Goal: Information Seeking & Learning: Learn about a topic

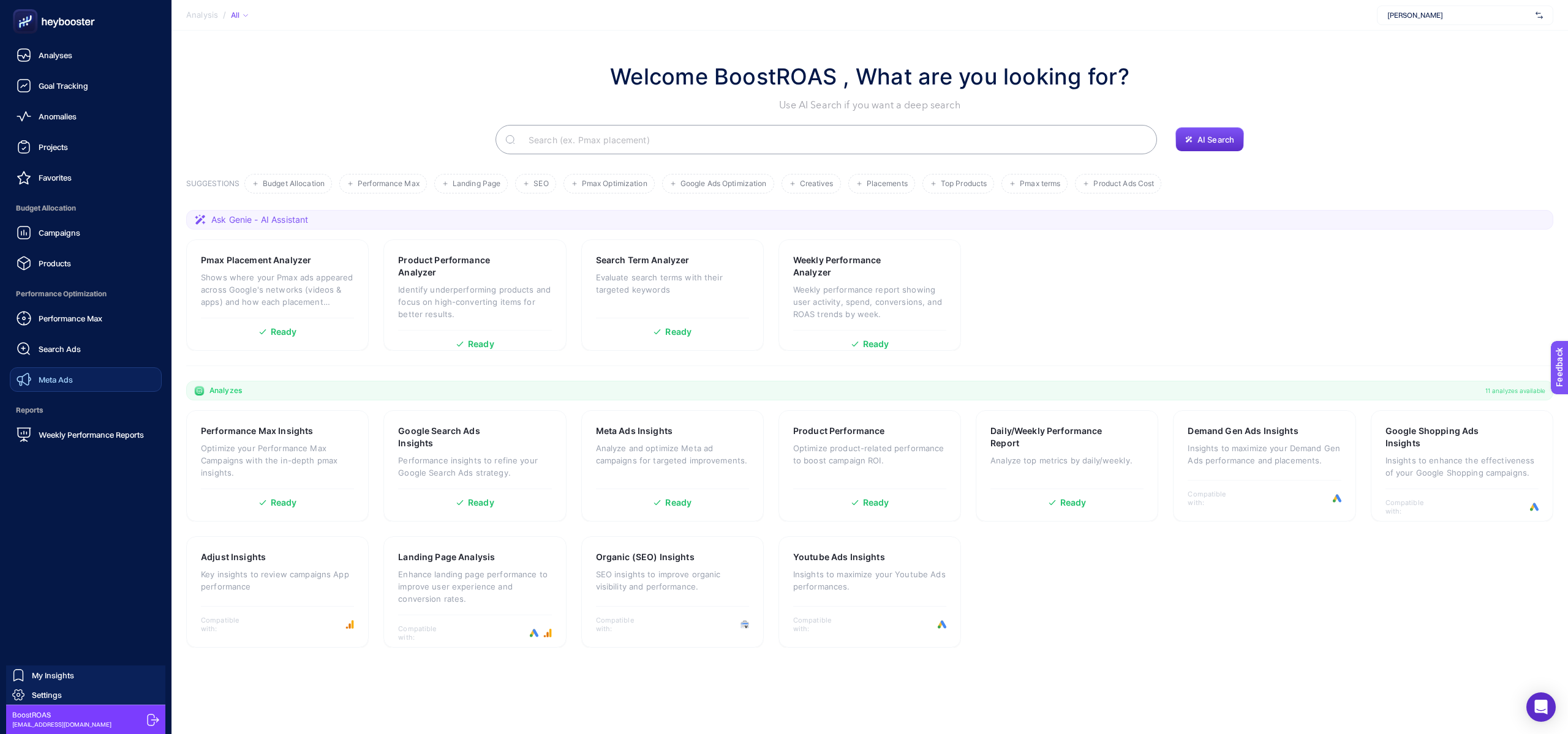
click at [37, 374] on div "Meta Ads" at bounding box center [45, 379] width 57 height 14
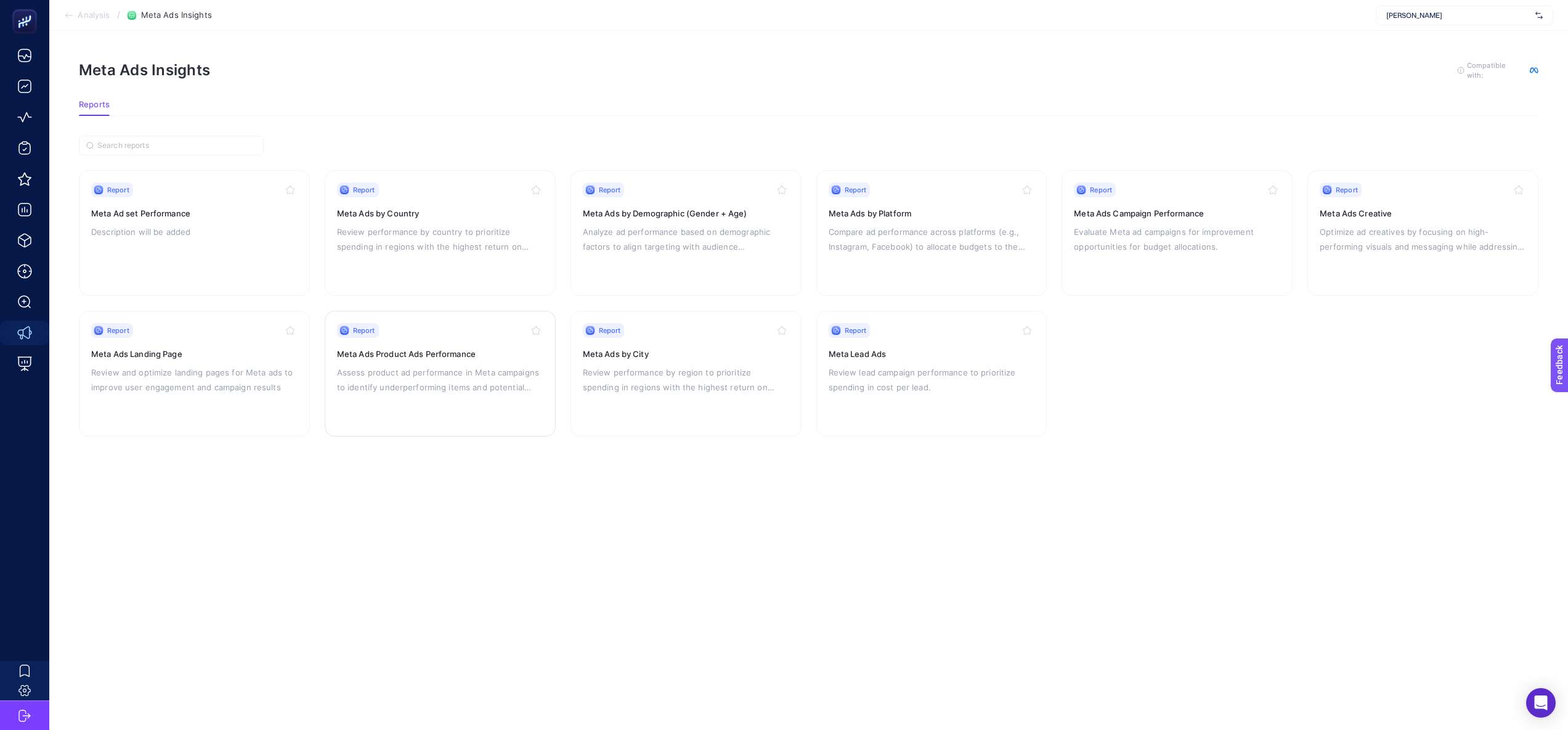
click at [395, 328] on div "Report" at bounding box center [440, 330] width 207 height 15
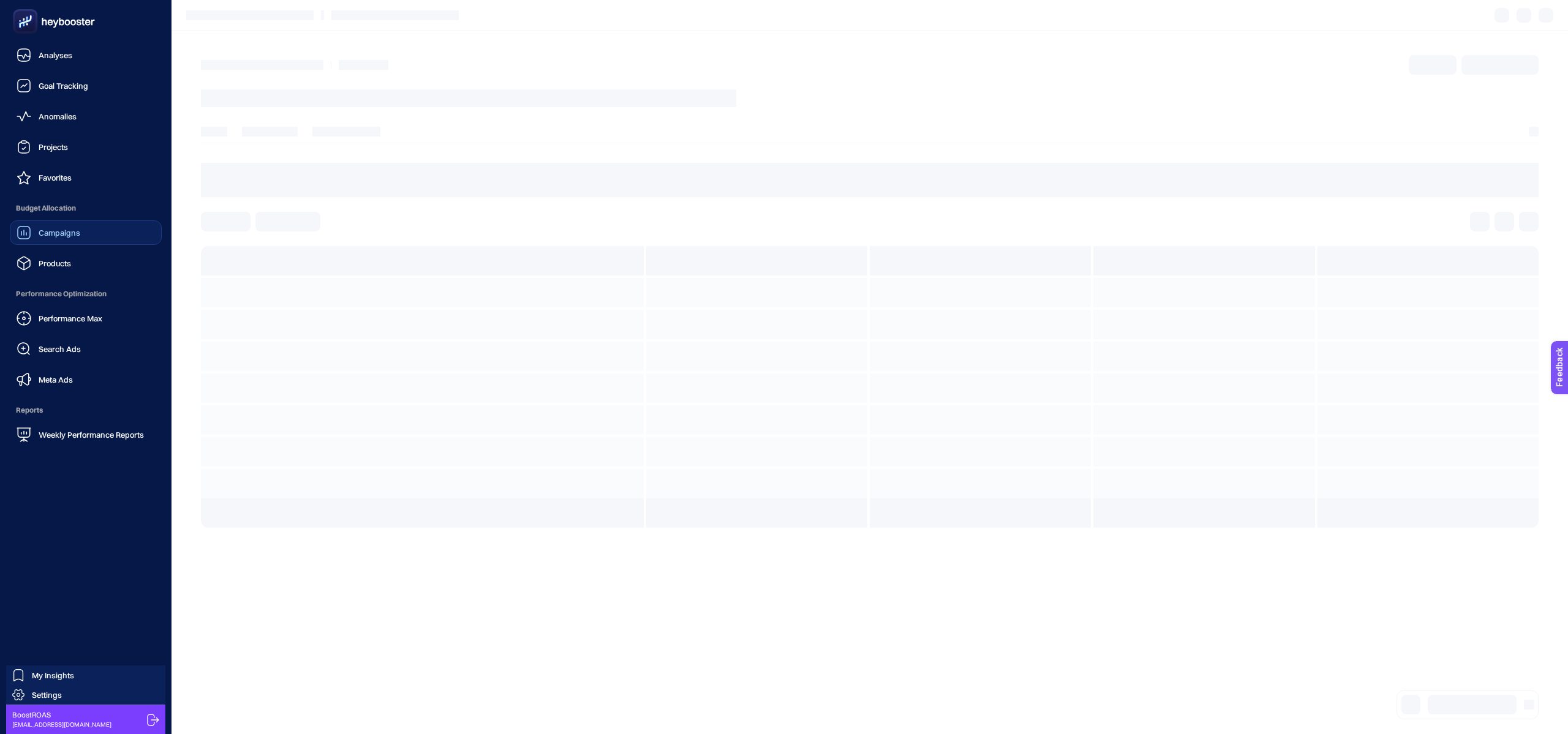
click at [60, 230] on span "Campaigns" at bounding box center [59, 233] width 41 height 10
click at [60, 230] on span "Campaigns" at bounding box center [60, 233] width 43 height 10
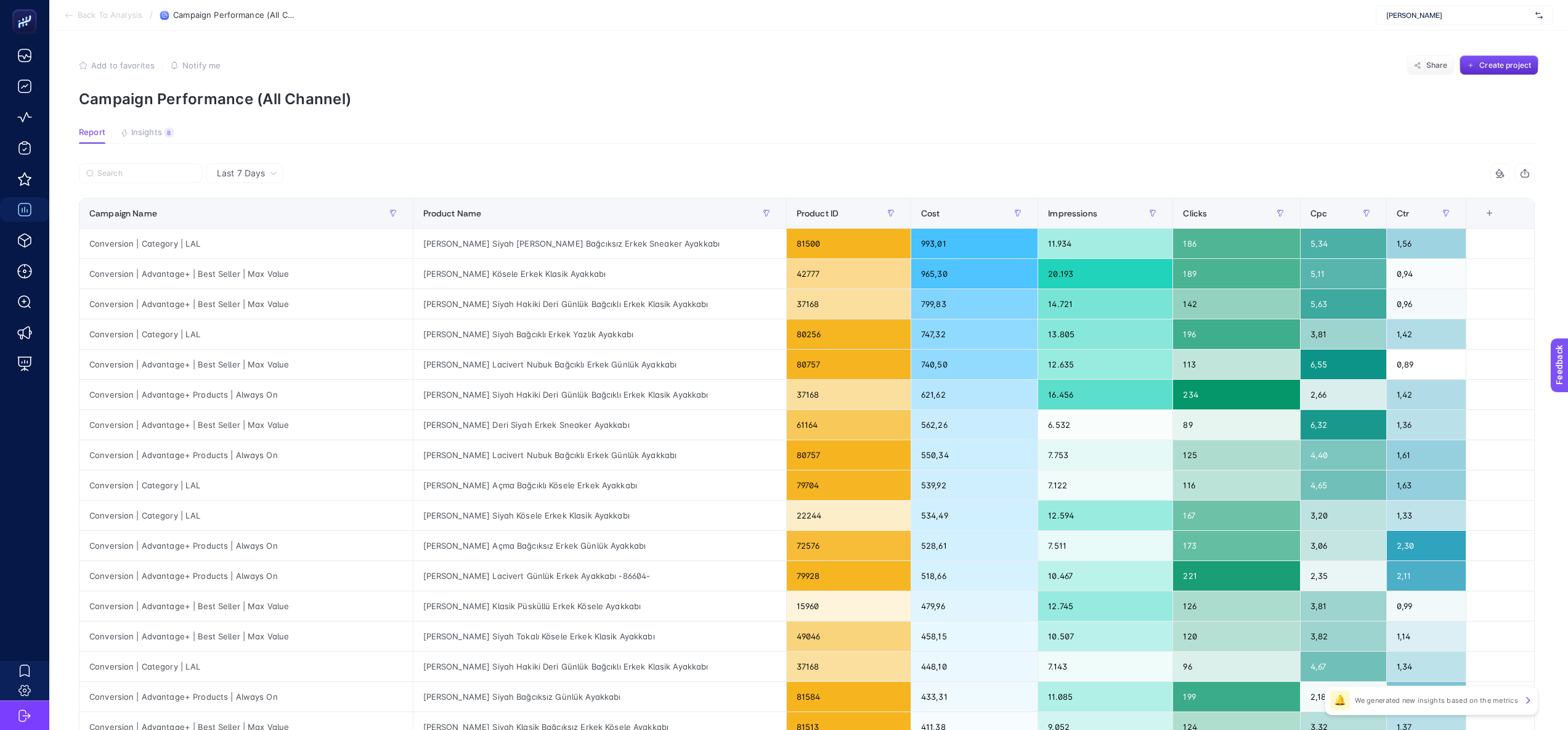
click at [1425, 20] on span "[PERSON_NAME]" at bounding box center [1458, 16] width 144 height 10
type input "he-qa"
click at [1394, 42] on span "[DOMAIN_NAME]" at bounding box center [1414, 41] width 57 height 10
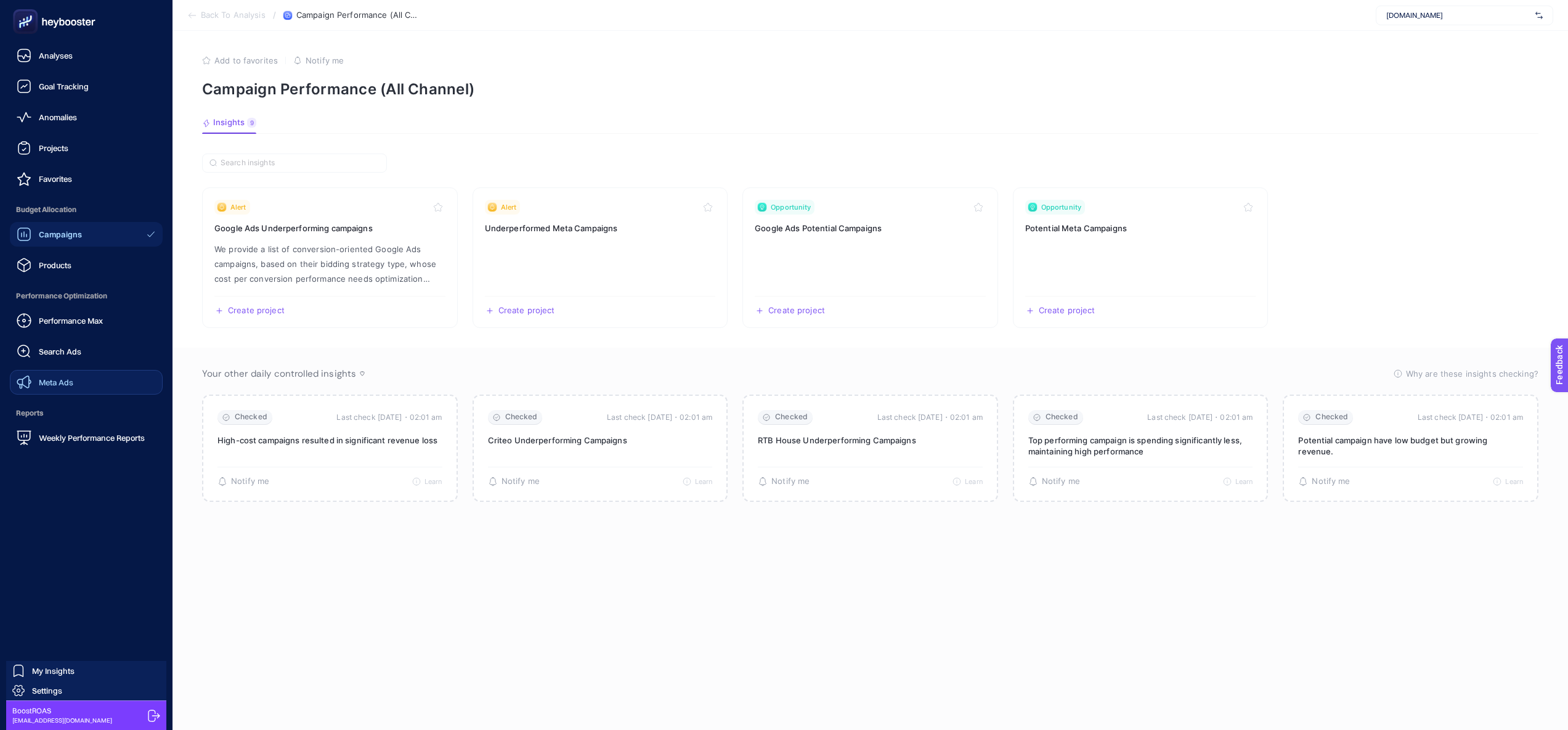
click at [56, 387] on div "Meta Ads" at bounding box center [45, 382] width 57 height 15
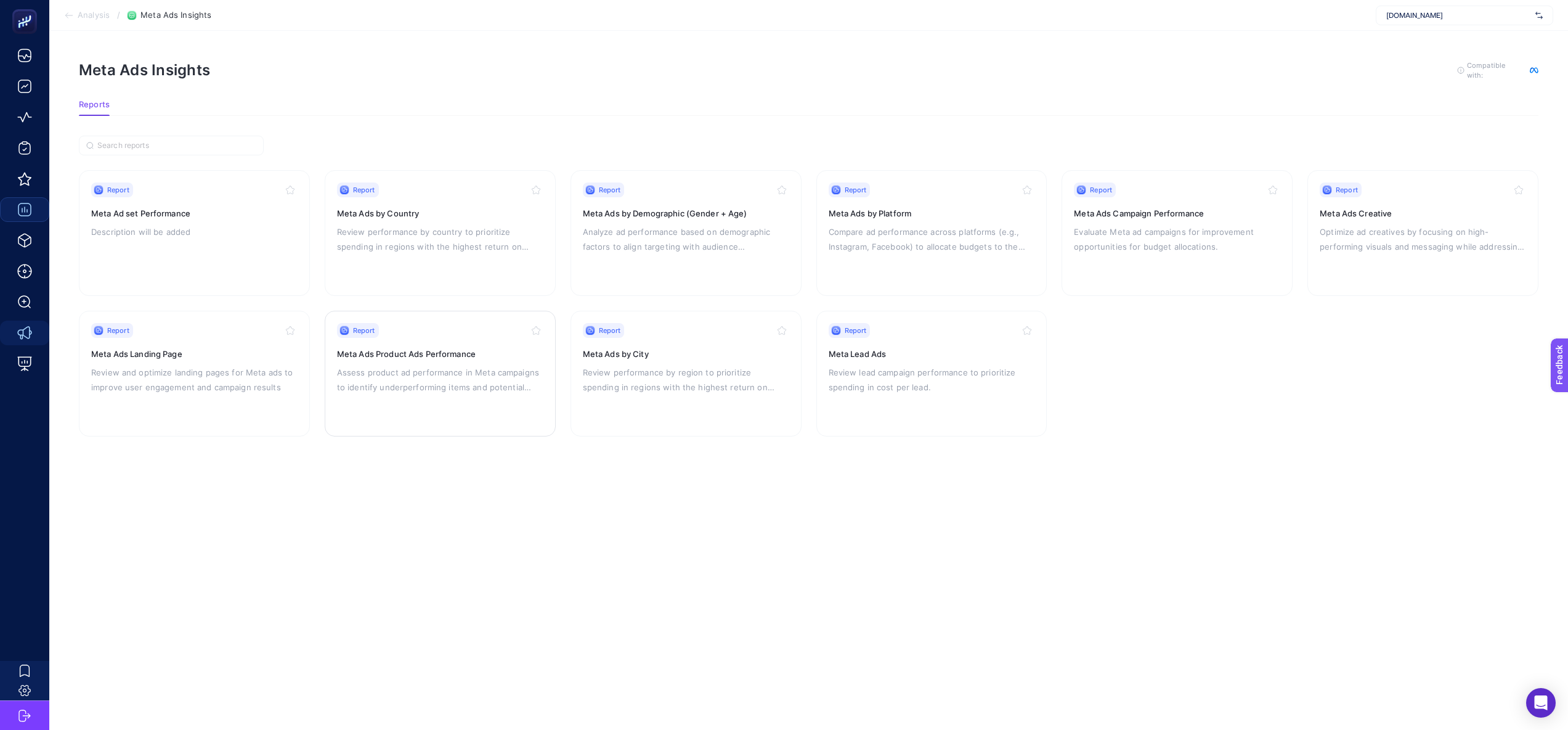
click at [469, 356] on h3 "Meta Ads Product Ads Performance" at bounding box center [440, 354] width 207 height 13
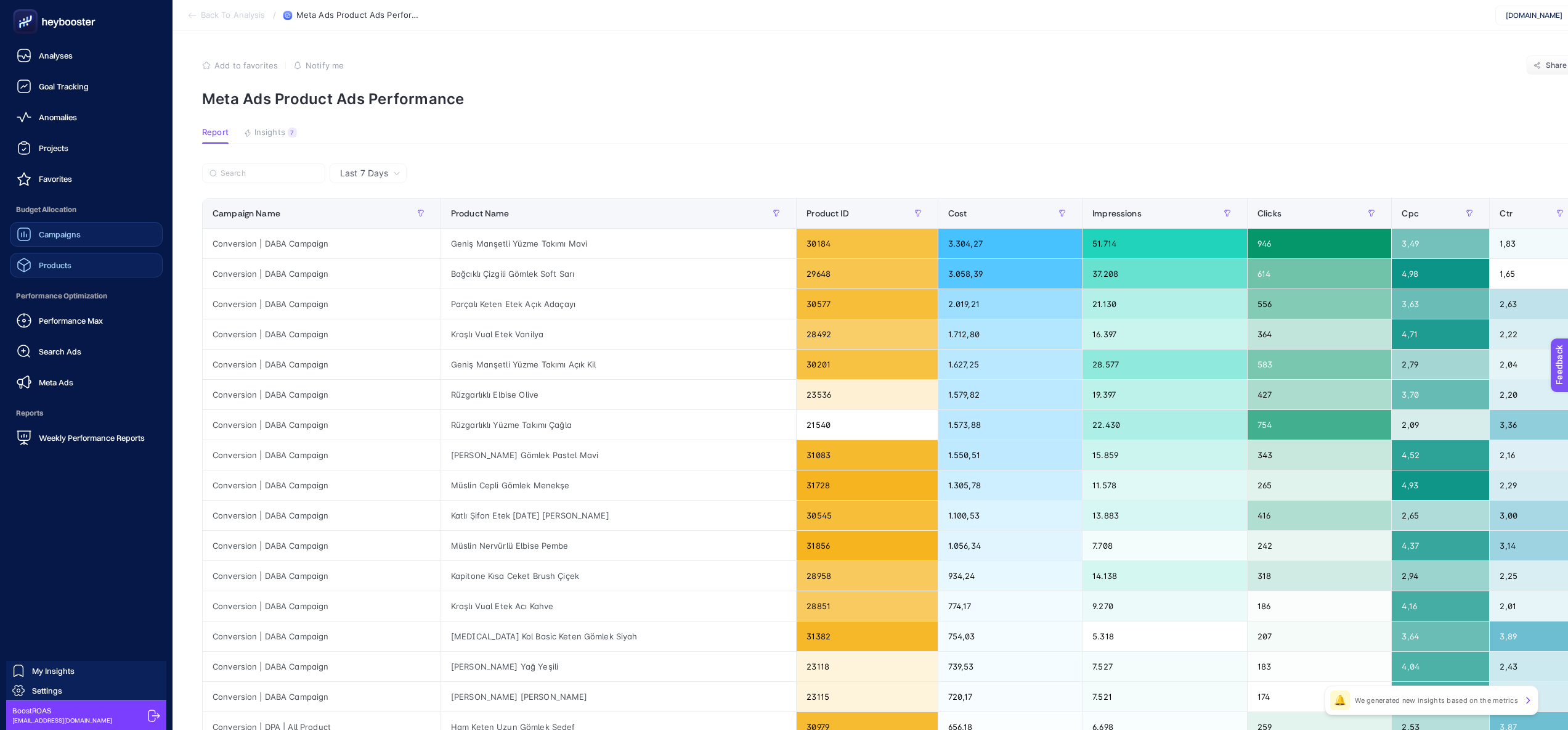
click at [89, 263] on link "Products" at bounding box center [87, 265] width 153 height 25
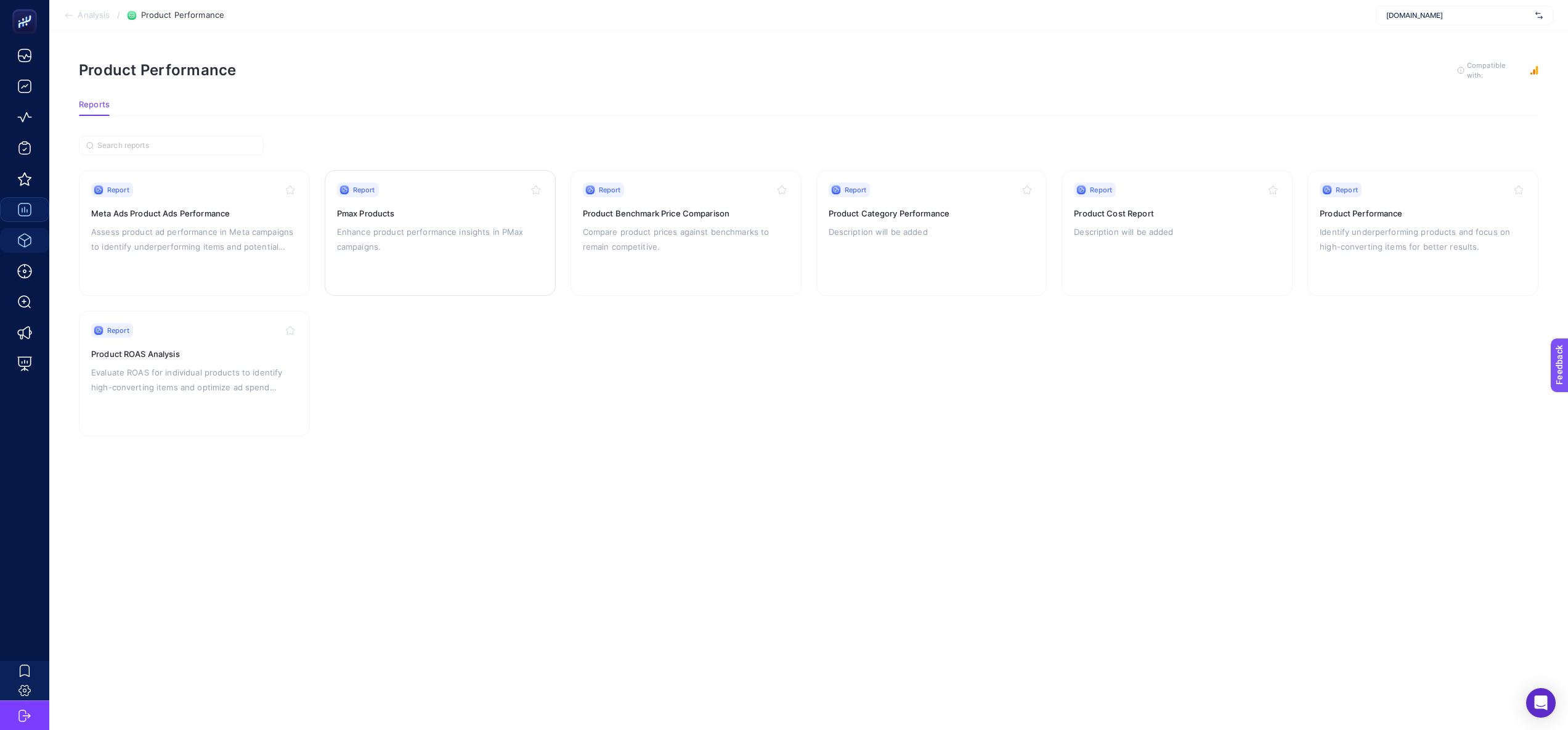
click at [387, 246] on p "Enhance product performance insights in PMax campaigns." at bounding box center [440, 239] width 207 height 30
click at [1313, 232] on link "Report Product Performance Identify underperforming products and focus on high-…" at bounding box center [1423, 233] width 231 height 126
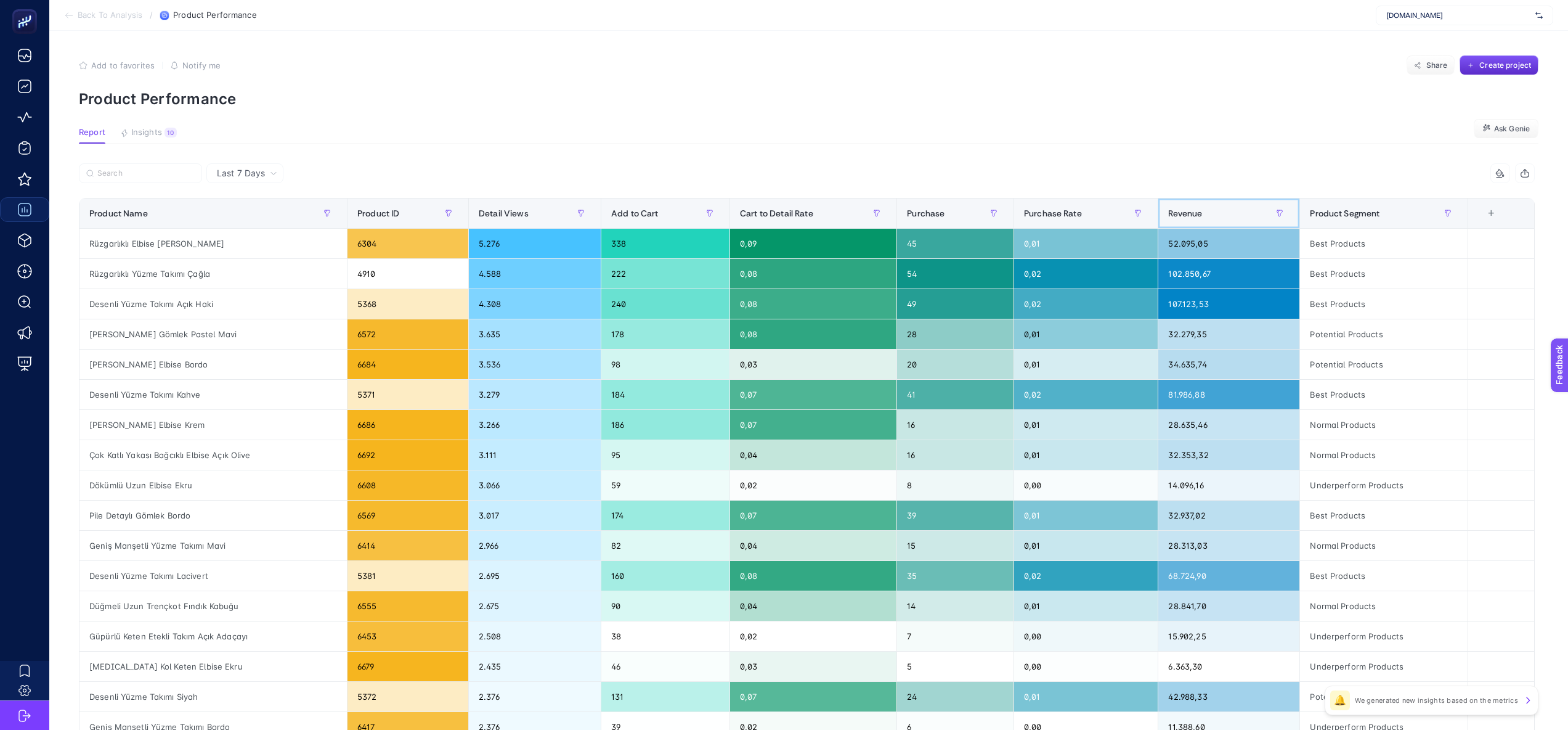
click at [1193, 209] on span "Revenue" at bounding box center [1185, 214] width 34 height 10
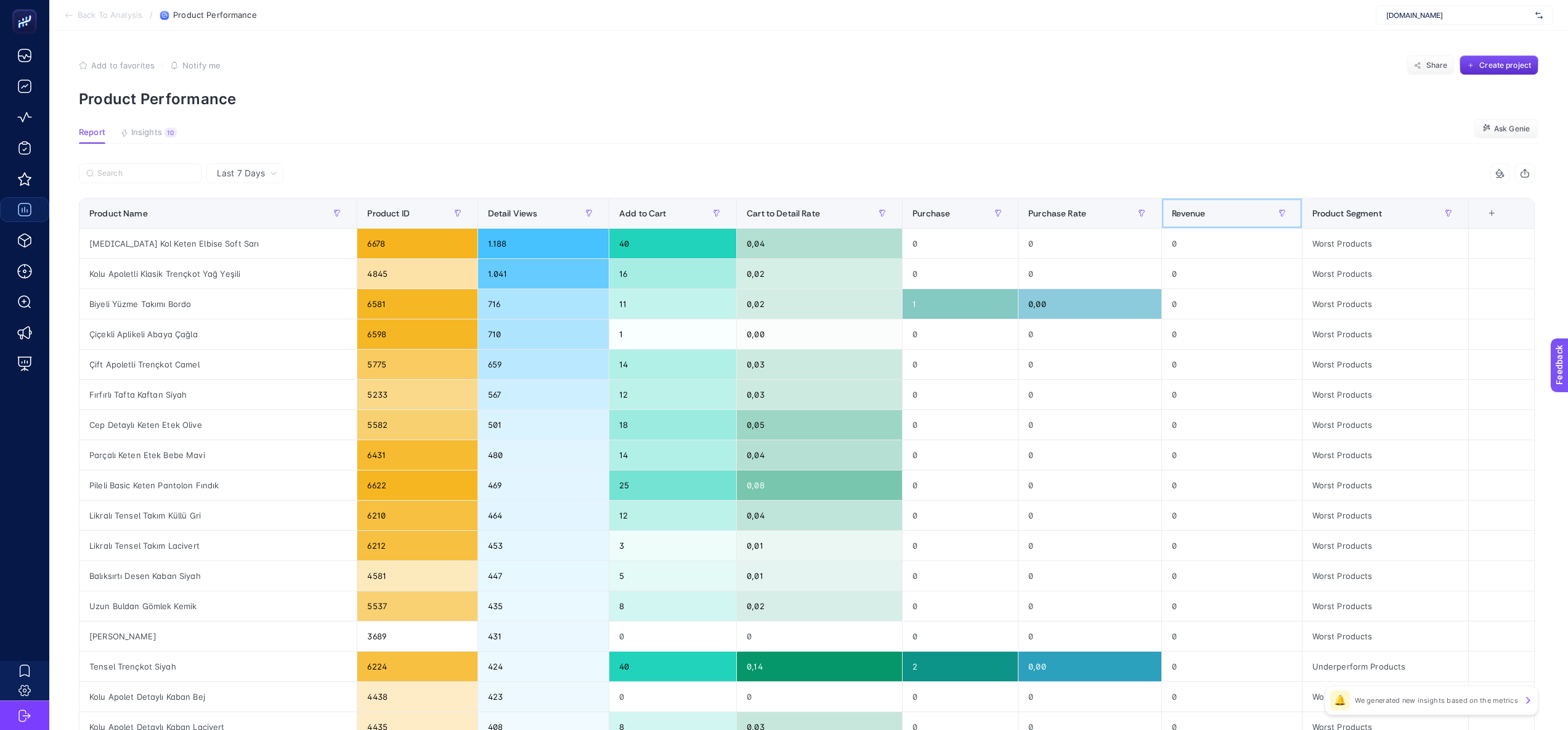
click at [1193, 209] on span "Revenue" at bounding box center [1189, 214] width 34 height 10
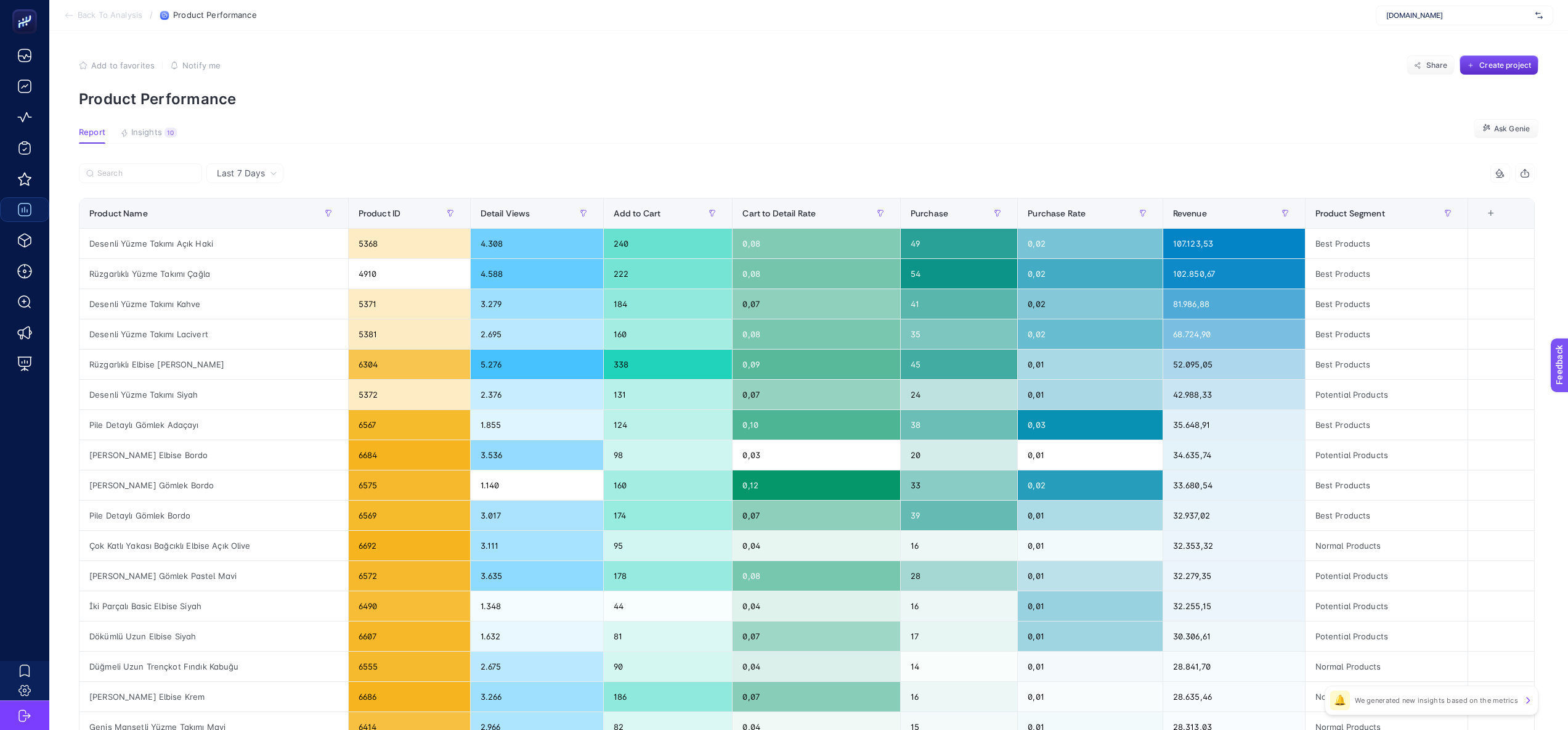
click at [496, 129] on section "Report Insights 10 We generated new insights based on the metrics Ask [PERSON_N…" at bounding box center [809, 135] width 1459 height 16
click at [1499, 212] on div "+" at bounding box center [1490, 214] width 23 height 10
click at [1388, 291] on div "Product ID" at bounding box center [1388, 286] width 13 height 13
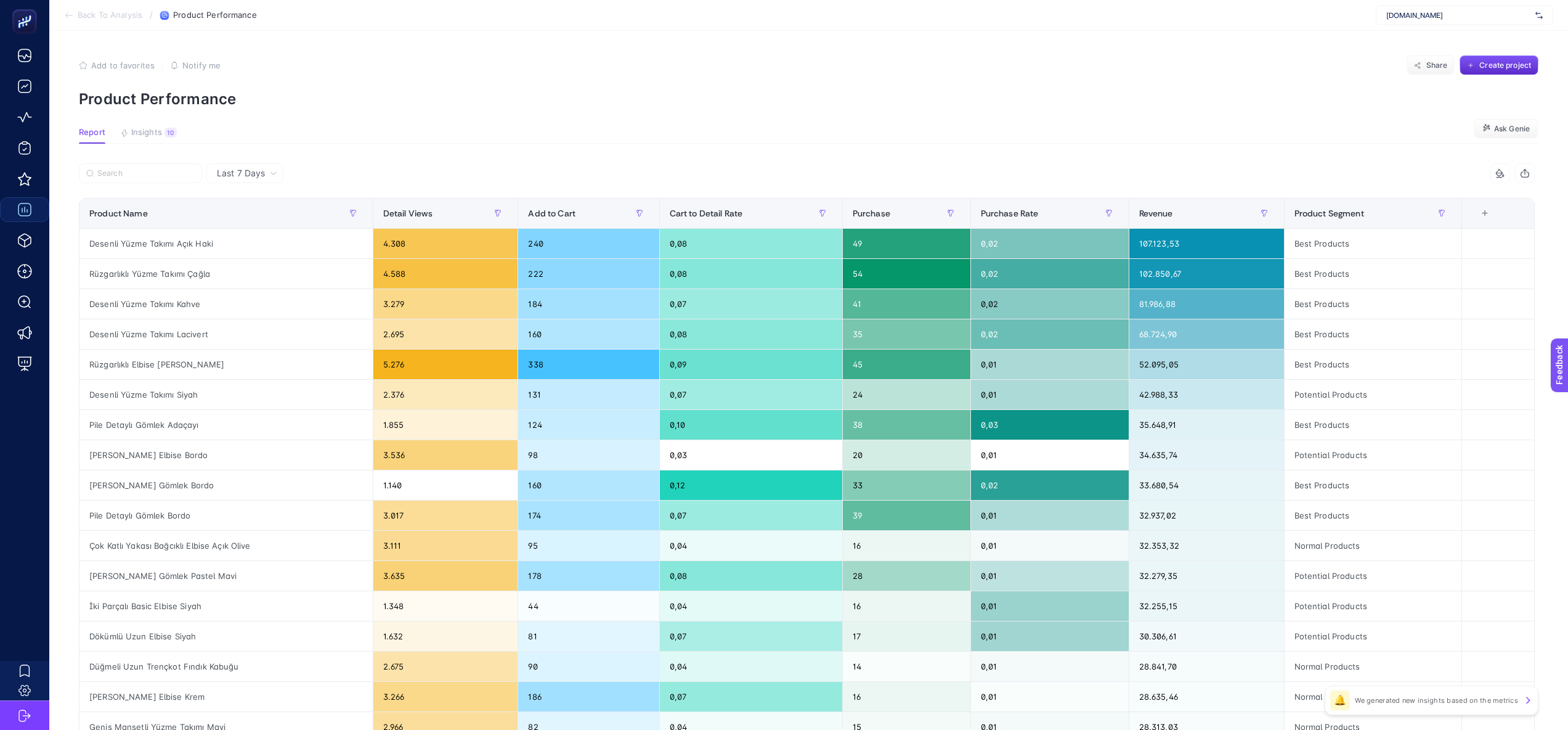
click at [914, 101] on p "Product Performance" at bounding box center [809, 99] width 1459 height 18
drag, startPoint x: 232, startPoint y: 243, endPoint x: 87, endPoint y: 241, distance: 145.0
click at [87, 241] on div "Desenli Yüzme Takımı Açık Haki" at bounding box center [226, 243] width 293 height 30
copy div "Desenli Yüzme Takımı Açık Haki"
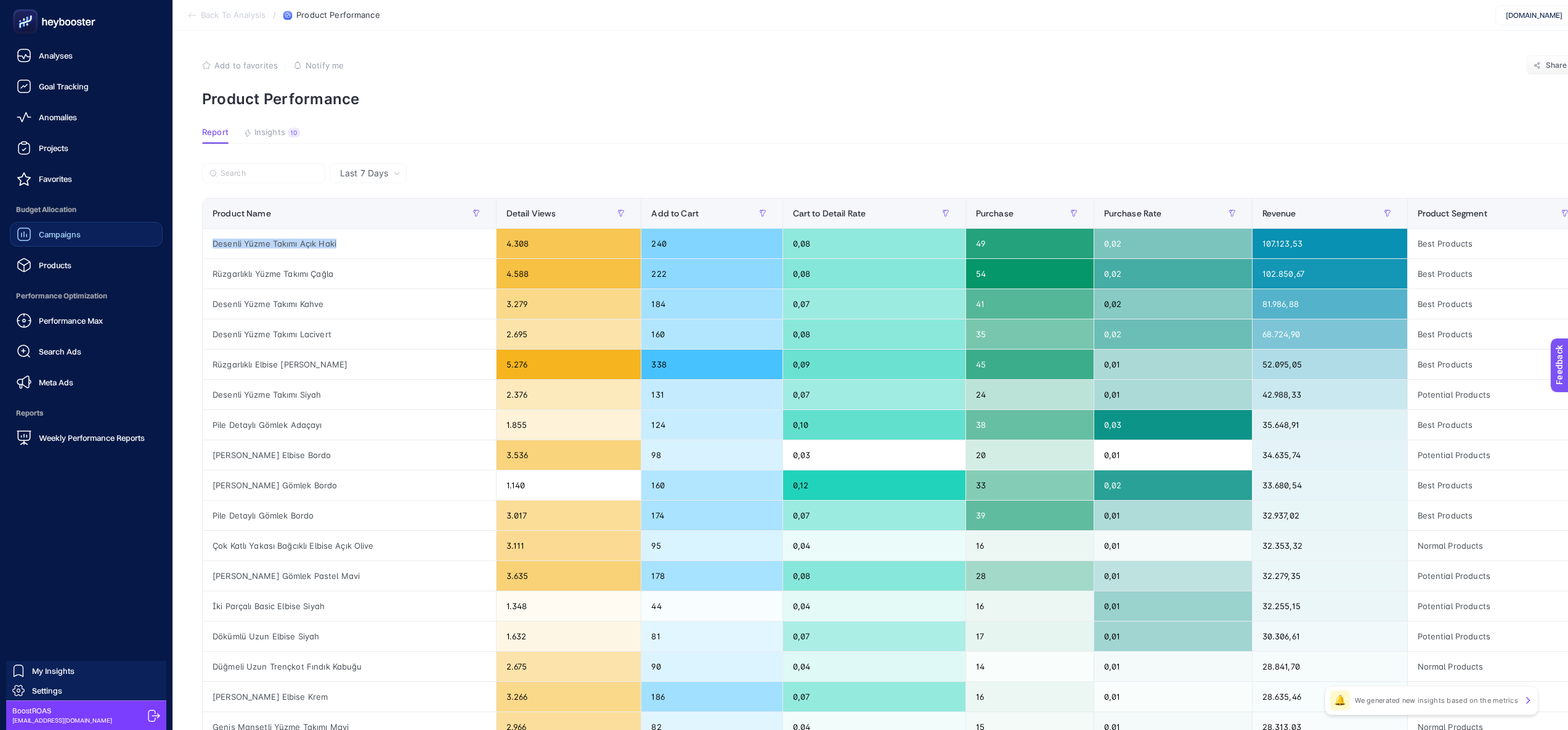
click at [76, 245] on link "Campaigns" at bounding box center [87, 234] width 153 height 25
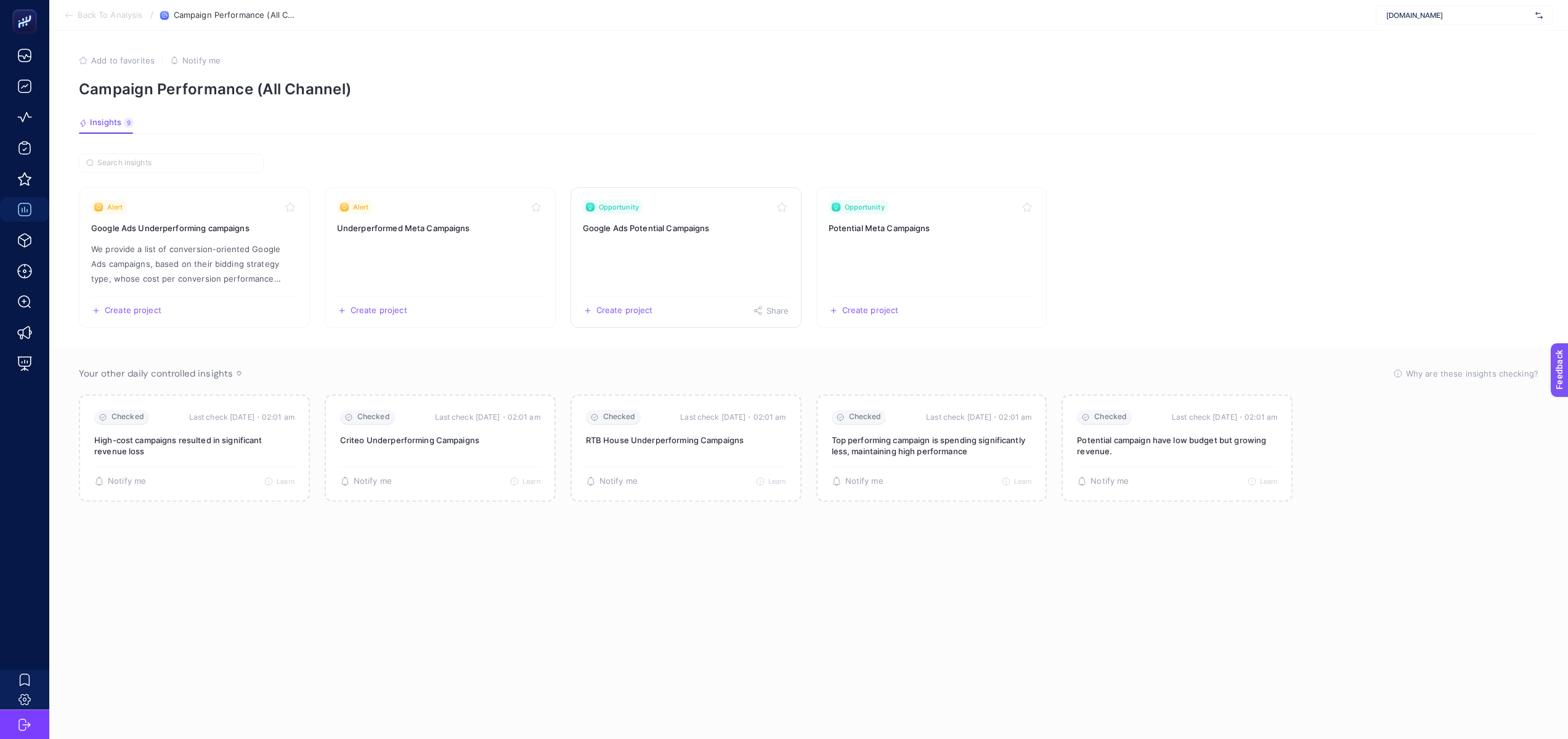
click at [741, 260] on link "Opportunity Google Ads Potential Campaigns Create project Share" at bounding box center [686, 257] width 231 height 140
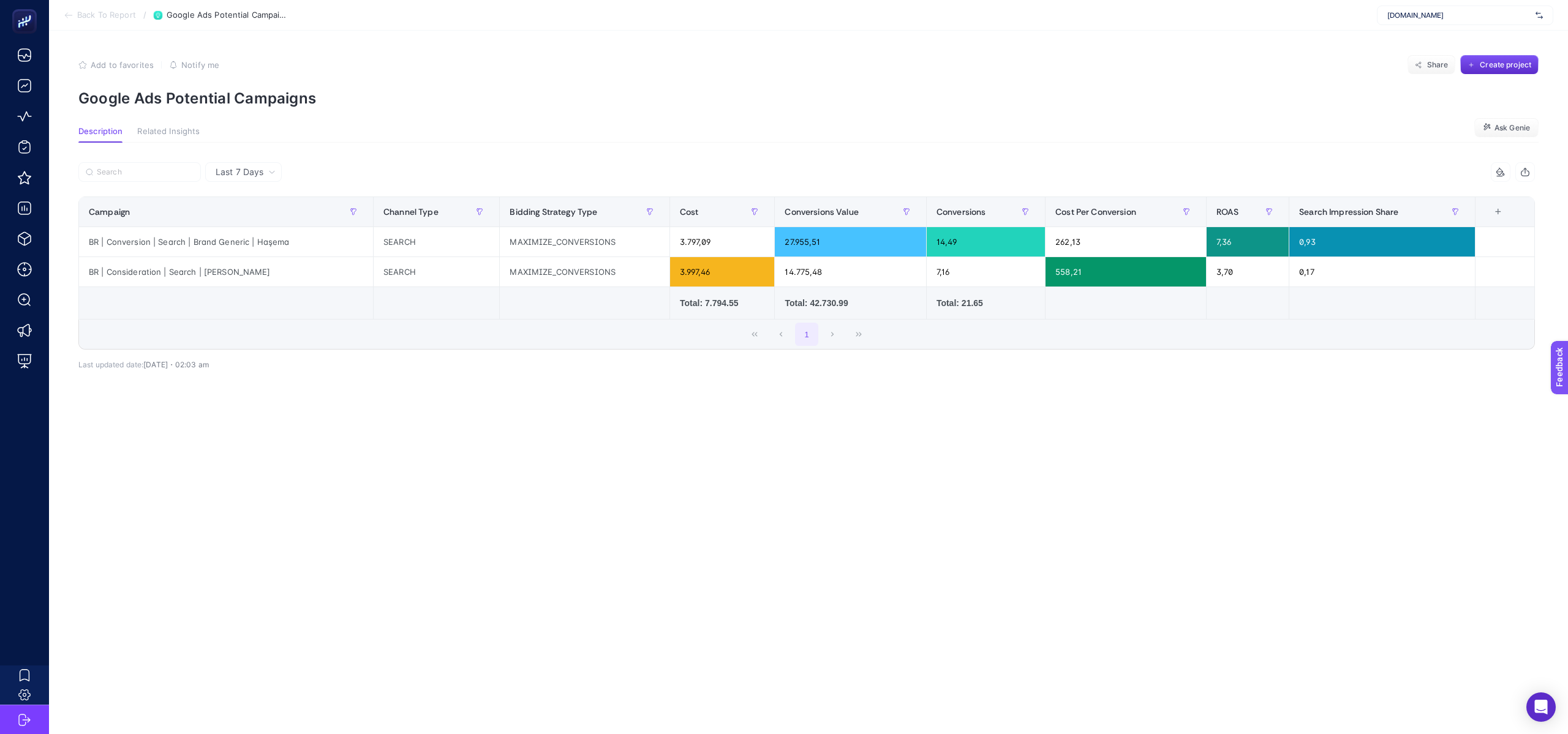
click at [174, 132] on span "Related Insights" at bounding box center [168, 132] width 62 height 10
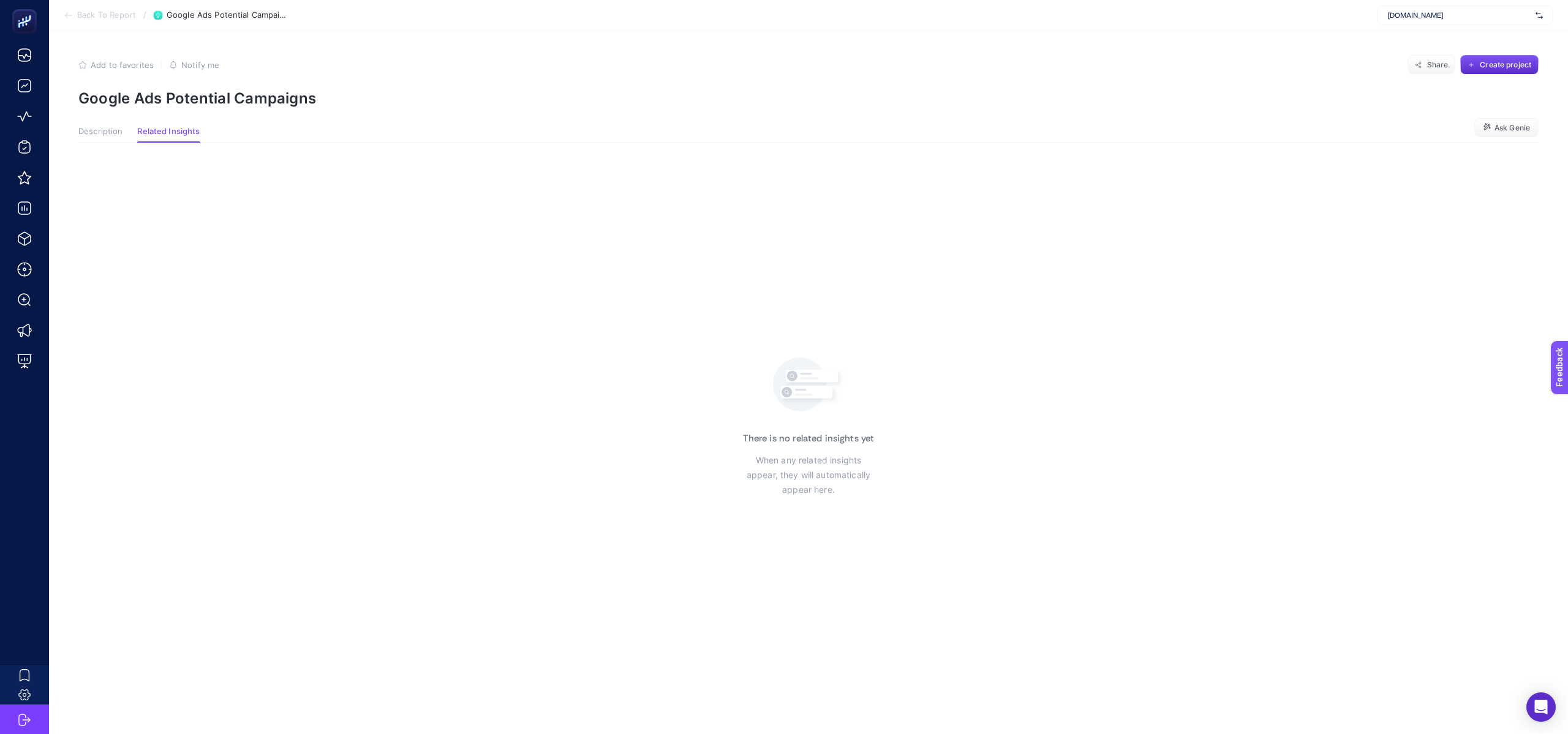
click at [113, 16] on span "Back To Report" at bounding box center [107, 16] width 59 height 10
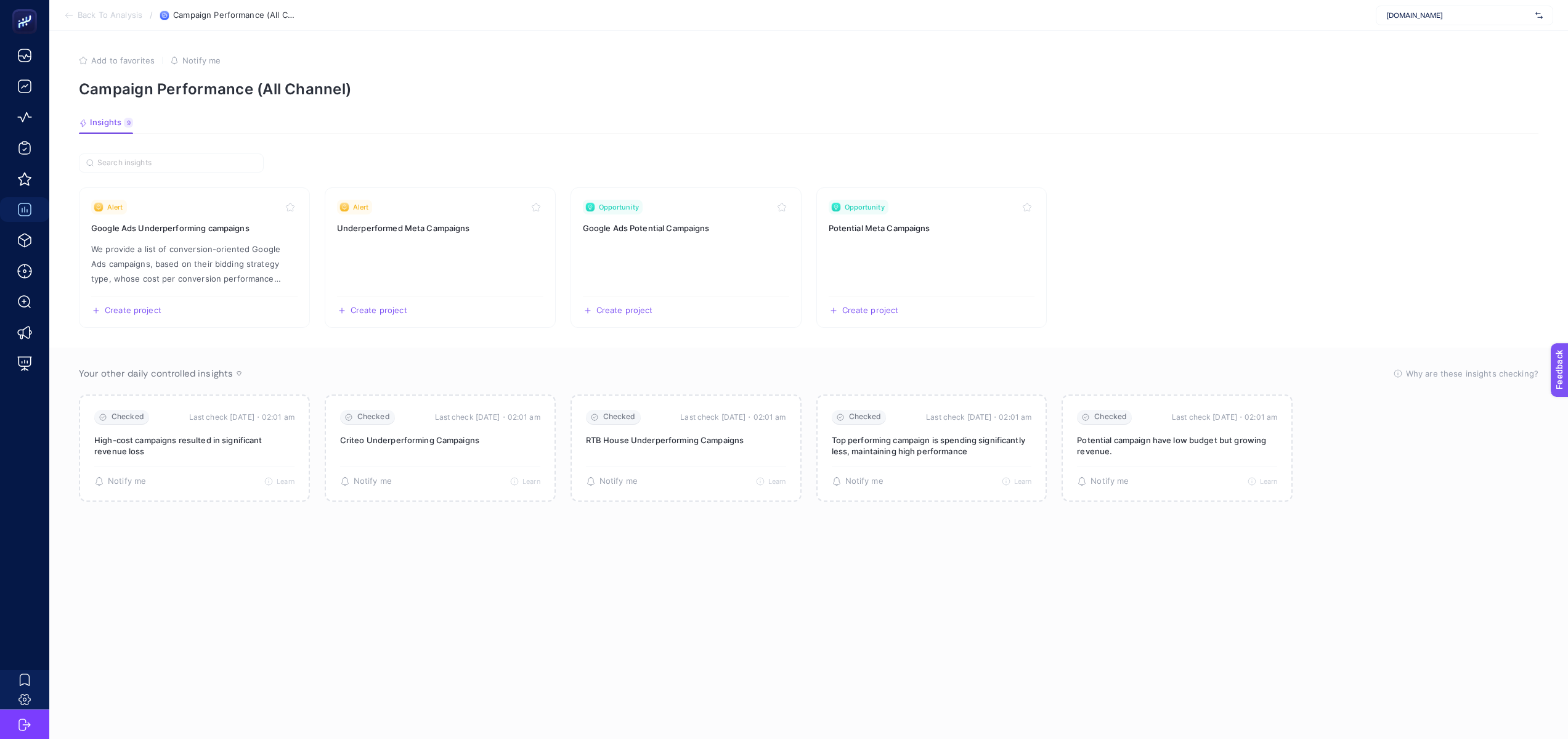
click at [91, 16] on span "Back To Analysis" at bounding box center [110, 16] width 64 height 10
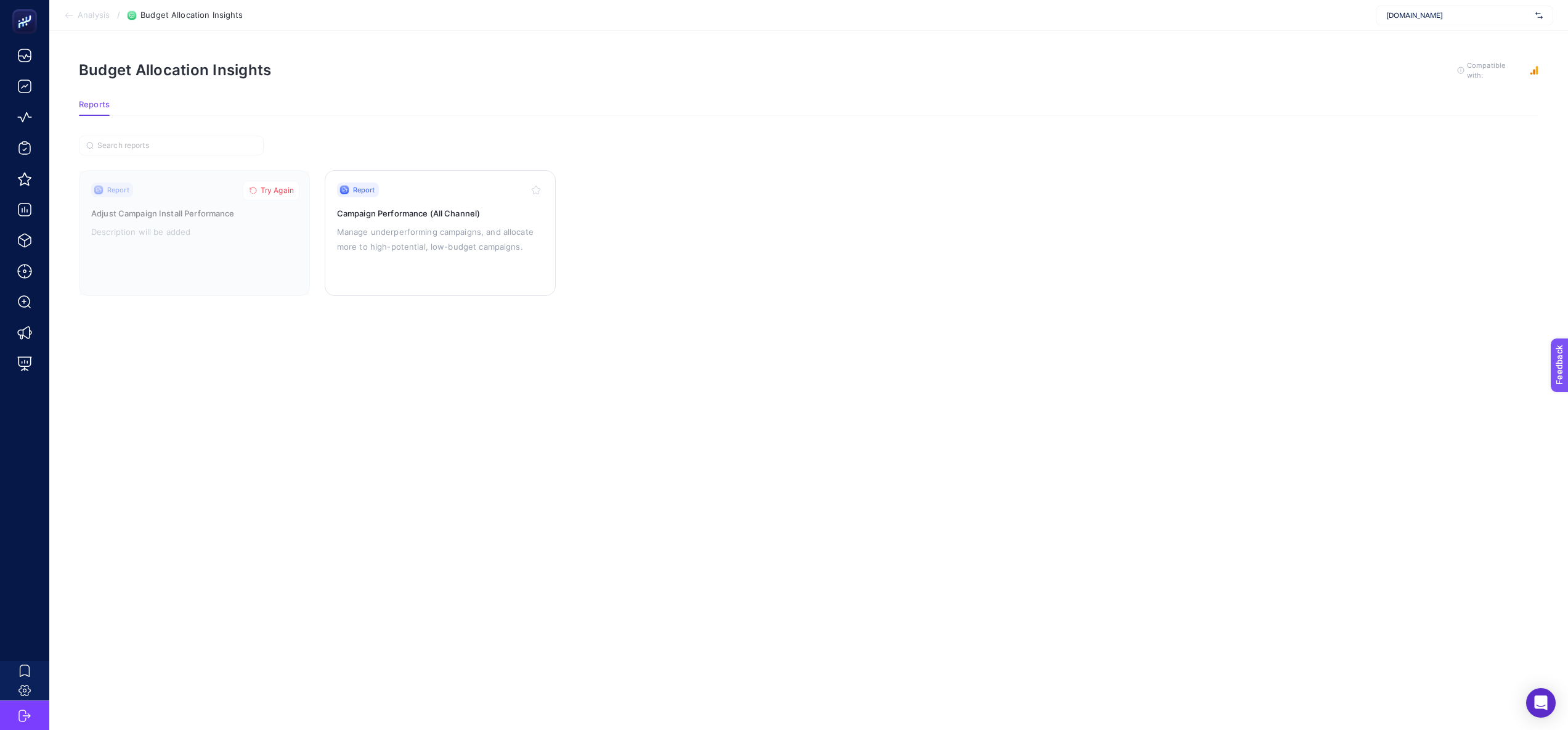
click at [440, 243] on p "Manage underperforming campaigns, and allocate more to high-potential, low-budg…" at bounding box center [440, 239] width 207 height 30
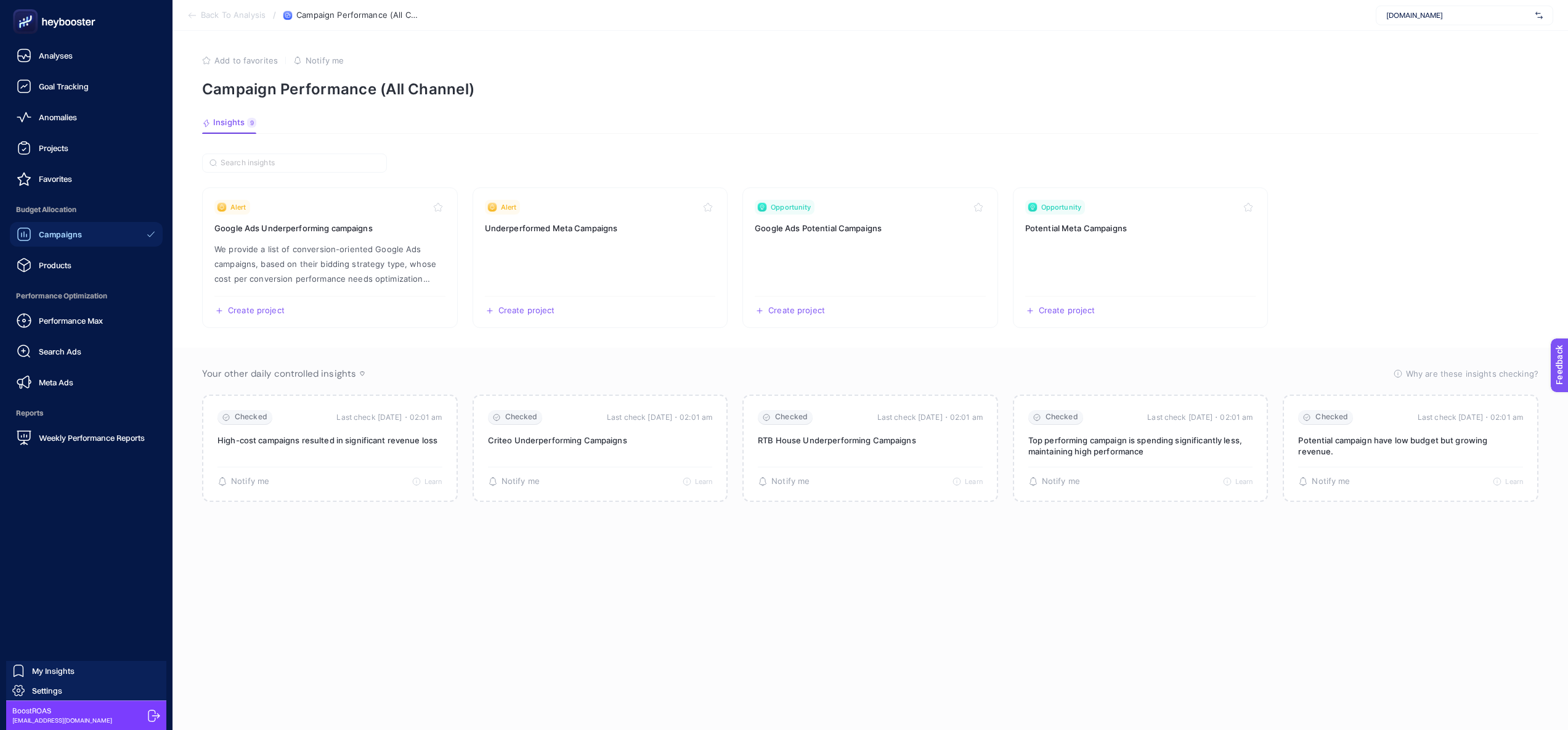
click at [62, 235] on span "Campaigns" at bounding box center [60, 234] width 43 height 10
click at [91, 15] on icon at bounding box center [54, 21] width 88 height 25
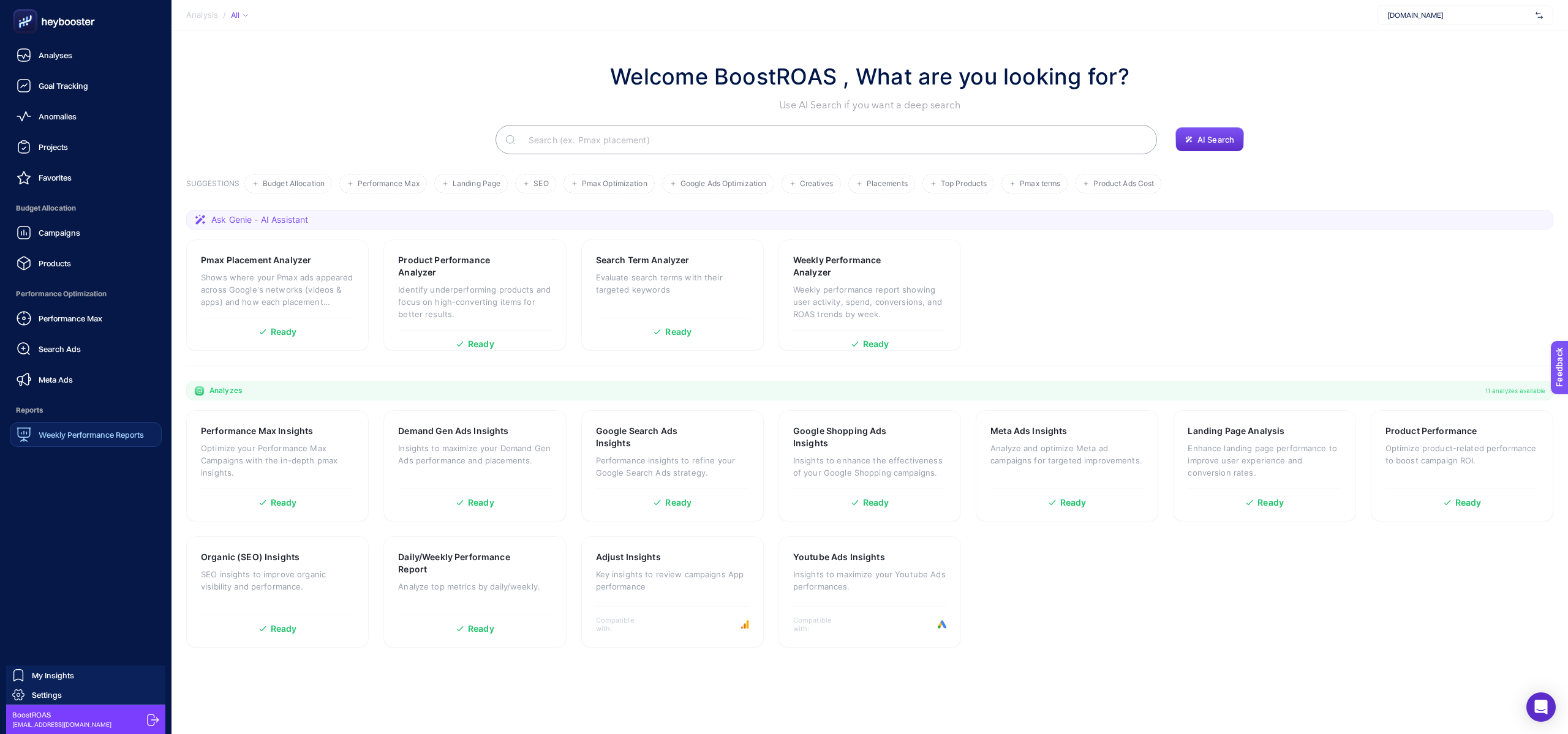
click at [82, 442] on link "Weekly Performance Reports" at bounding box center [86, 434] width 152 height 24
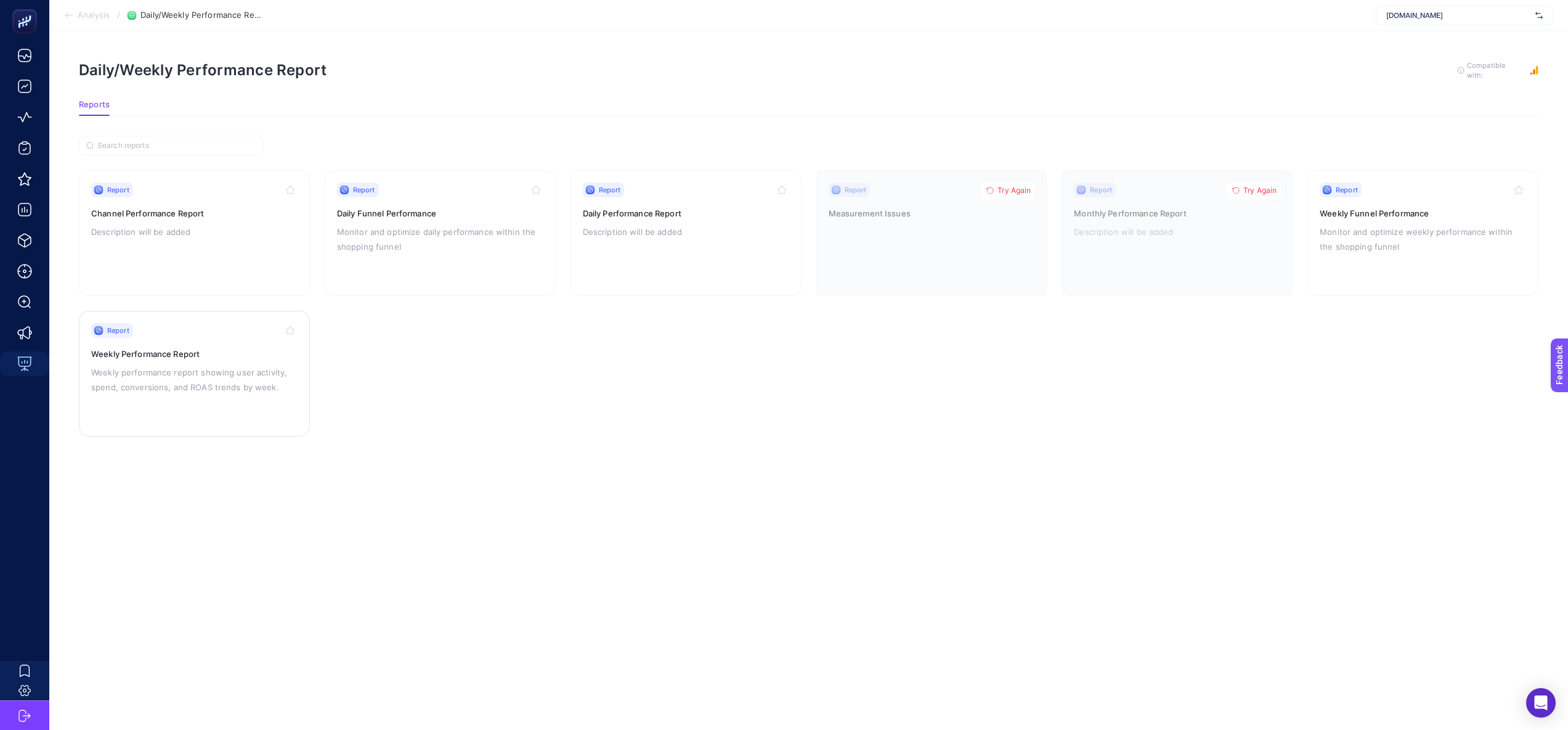
click at [162, 365] on p "Weekly performance report showing user activity, spend, conversions, and ROAS t…" at bounding box center [194, 379] width 207 height 30
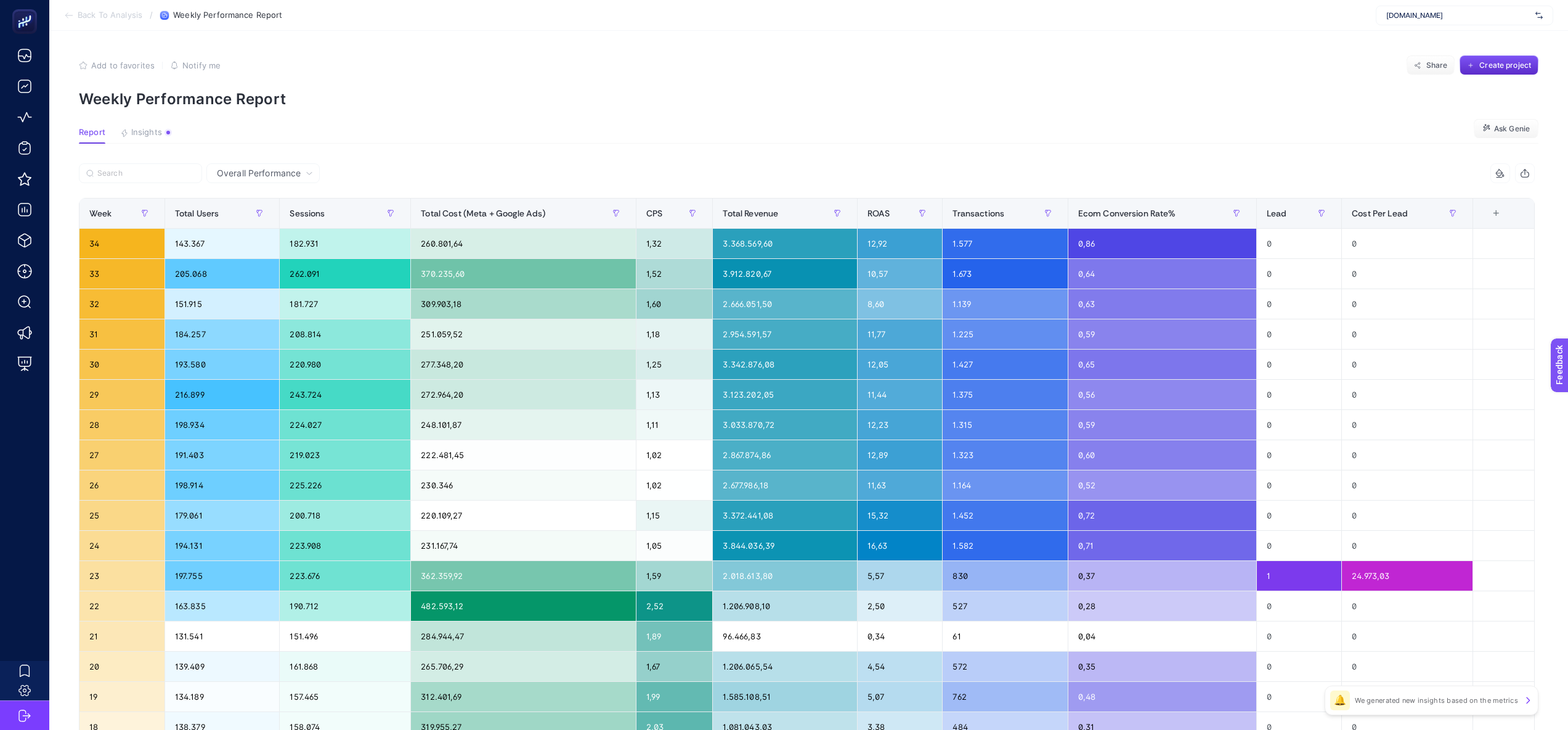
click at [104, 18] on span "Back To Analysis" at bounding box center [110, 16] width 64 height 10
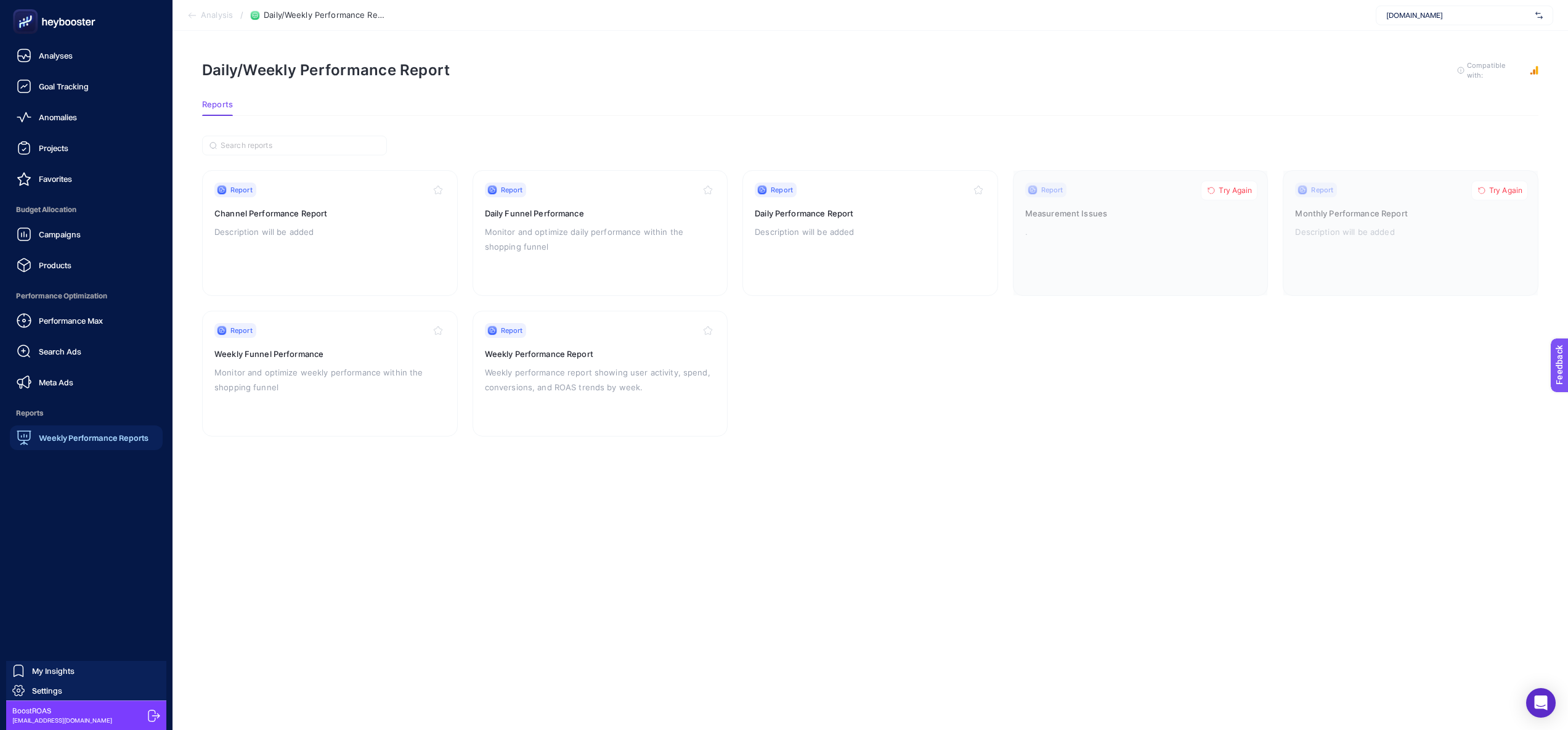
click at [64, 248] on div "Campaigns Products" at bounding box center [87, 250] width 153 height 56
click at [67, 241] on link "Campaigns" at bounding box center [87, 234] width 153 height 25
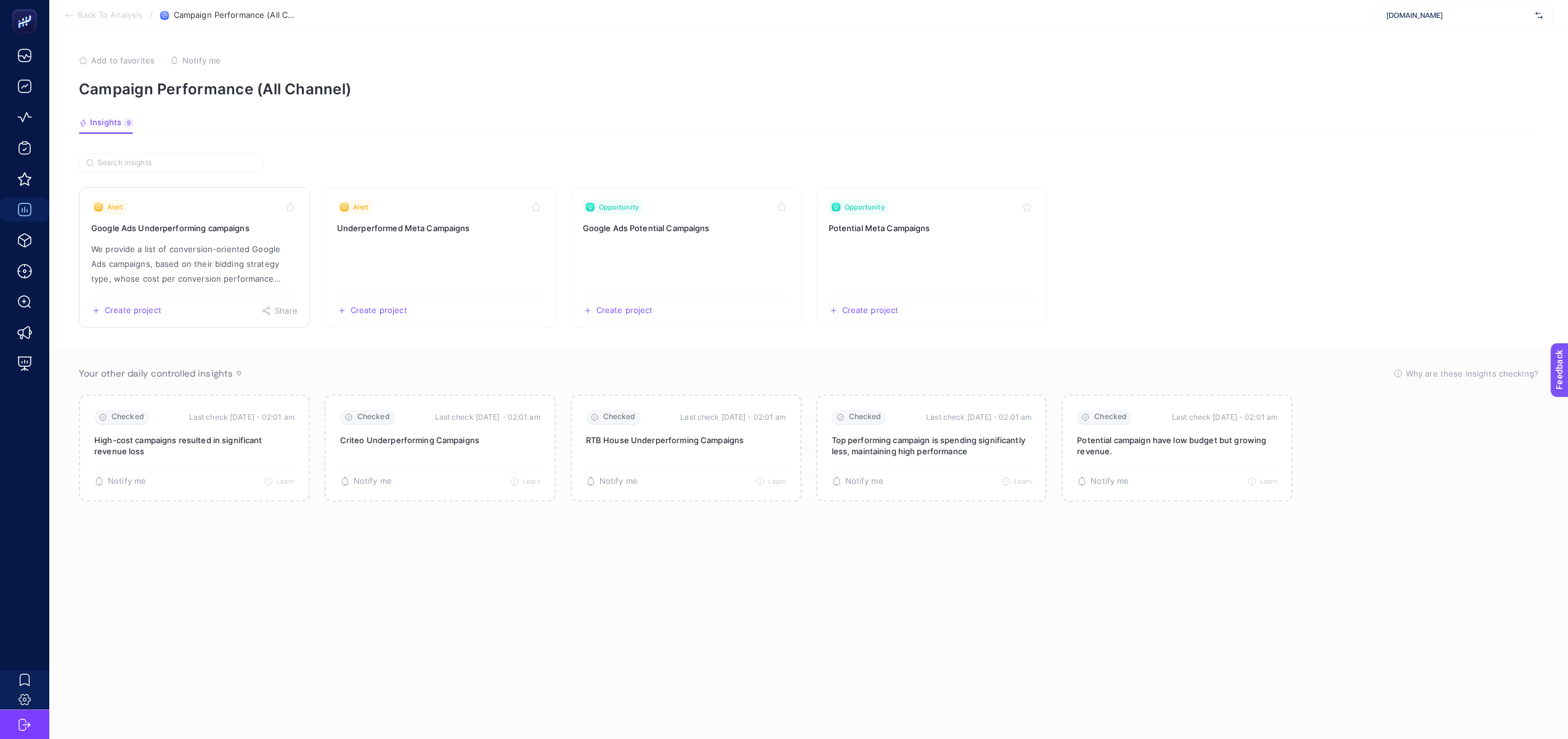
click at [190, 209] on div "Alert" at bounding box center [194, 207] width 207 height 15
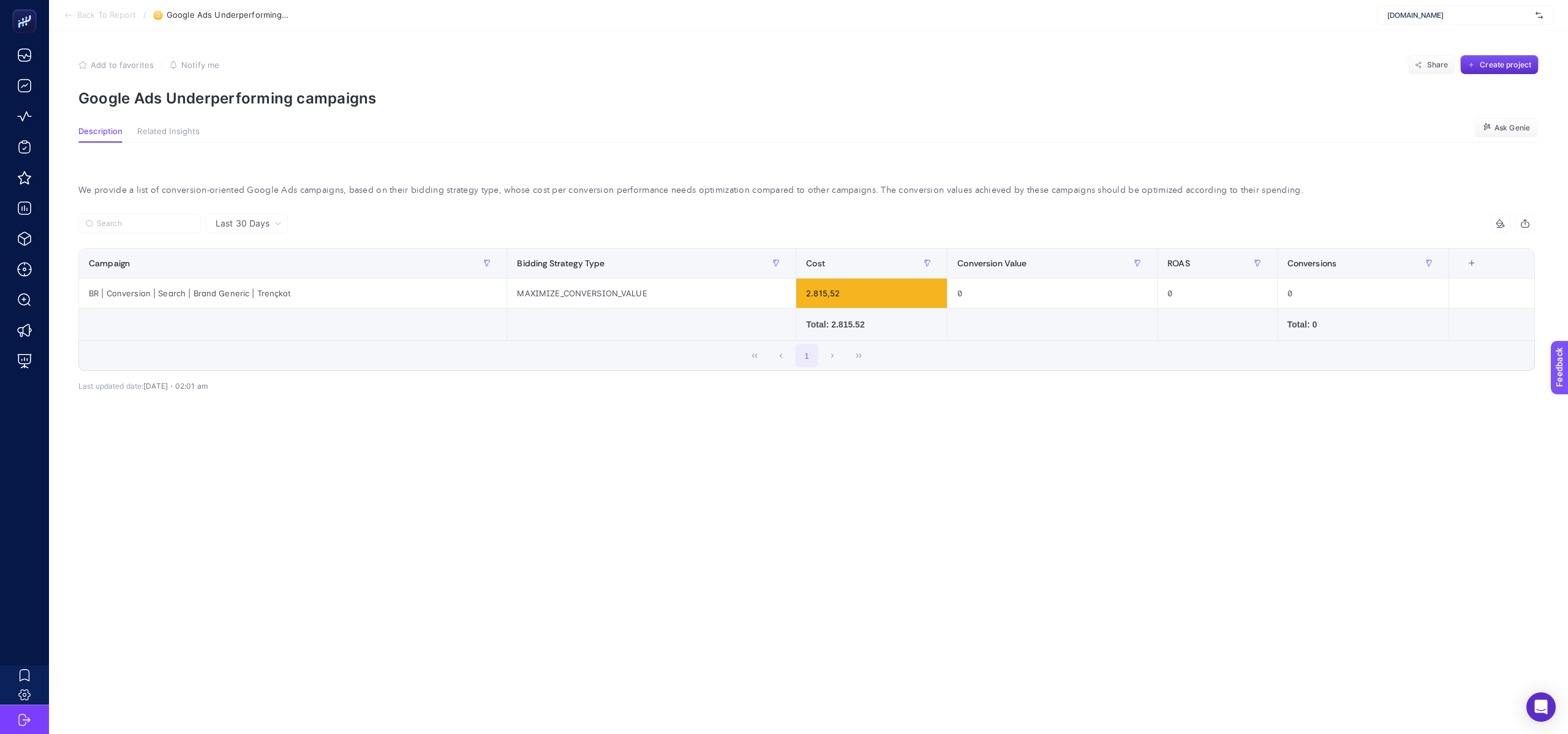
click at [180, 131] on span "Related Insights" at bounding box center [168, 132] width 62 height 10
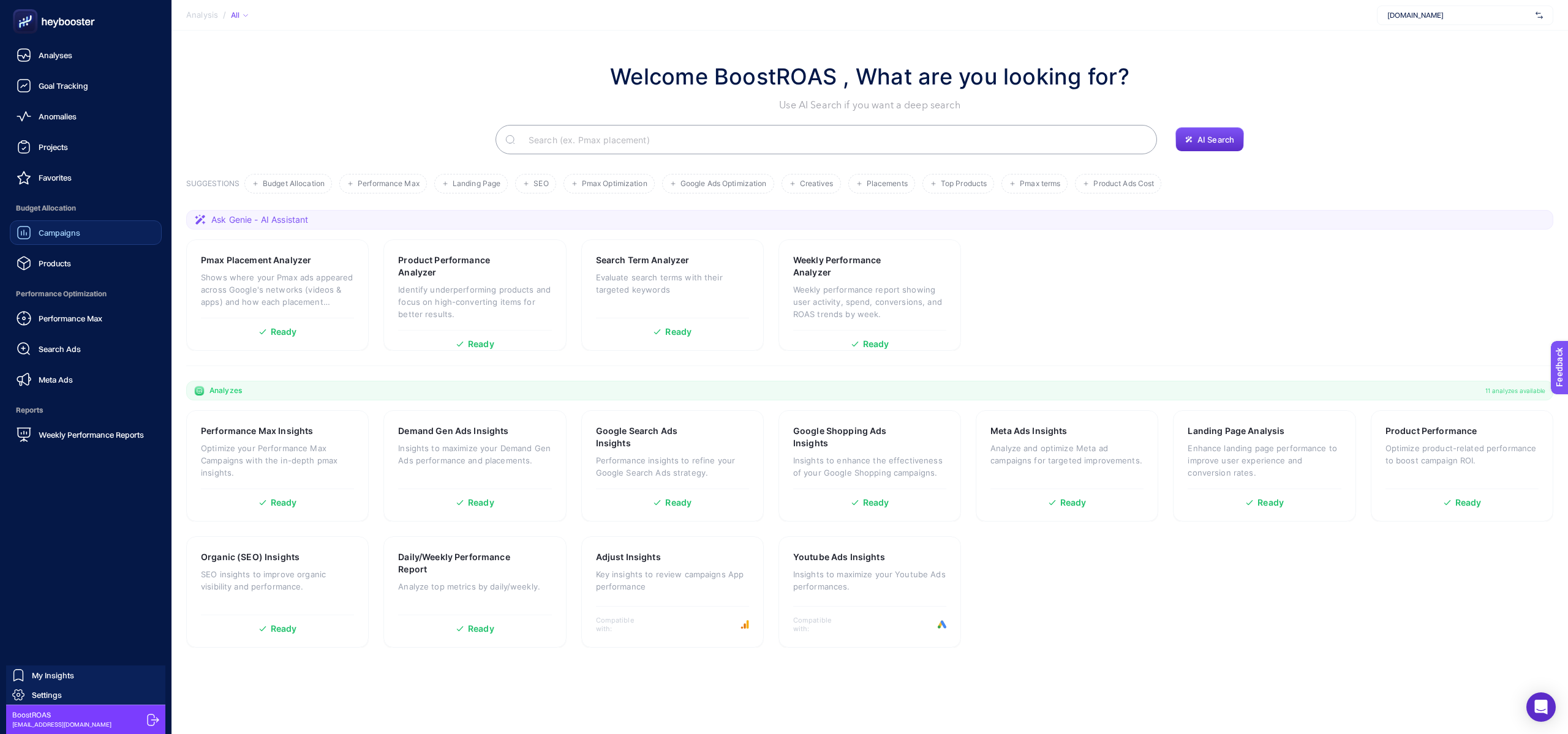
click at [52, 220] on link "Campaigns" at bounding box center [86, 232] width 152 height 24
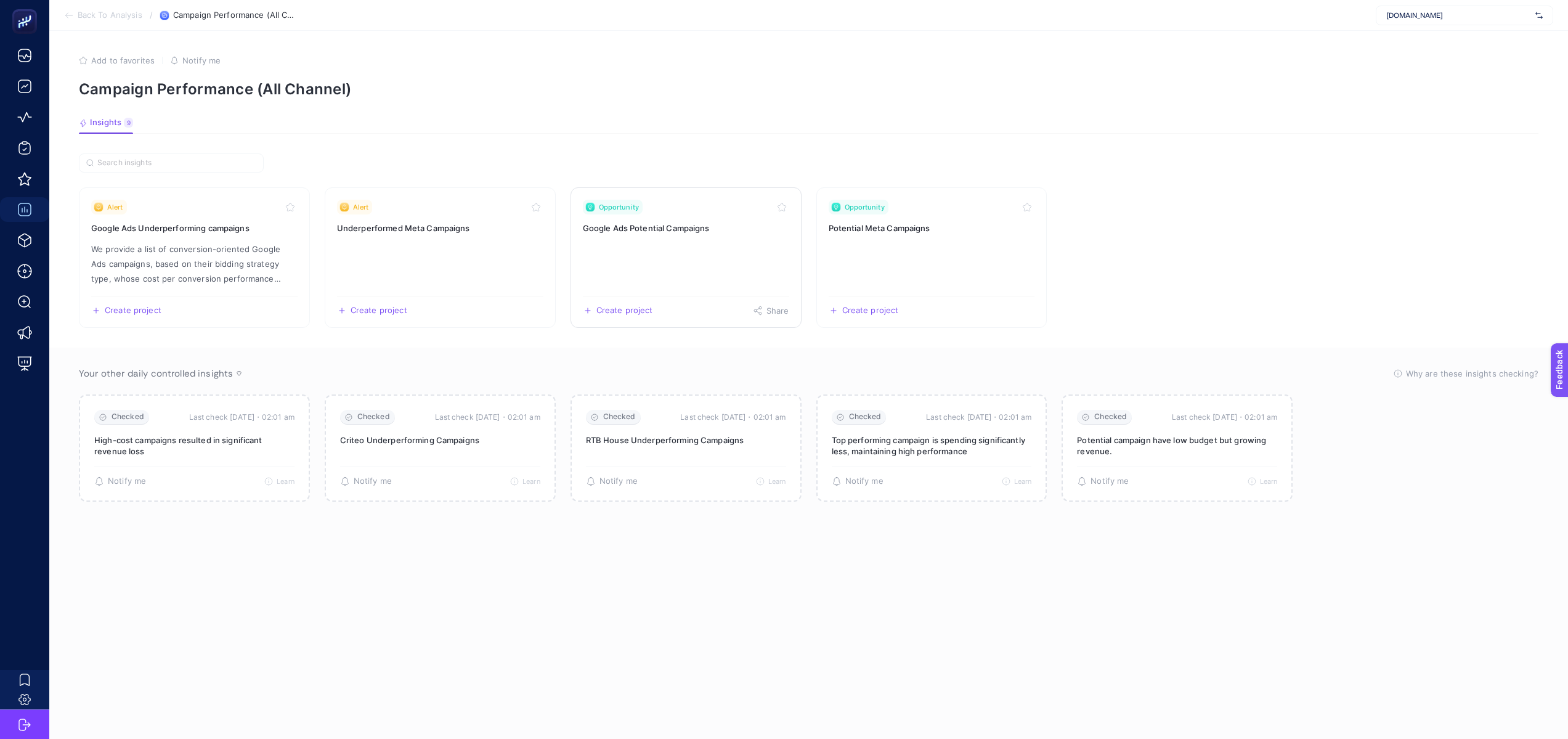
click at [656, 250] on link "Opportunity Google Ads Potential Campaigns Create project Share" at bounding box center [686, 257] width 231 height 140
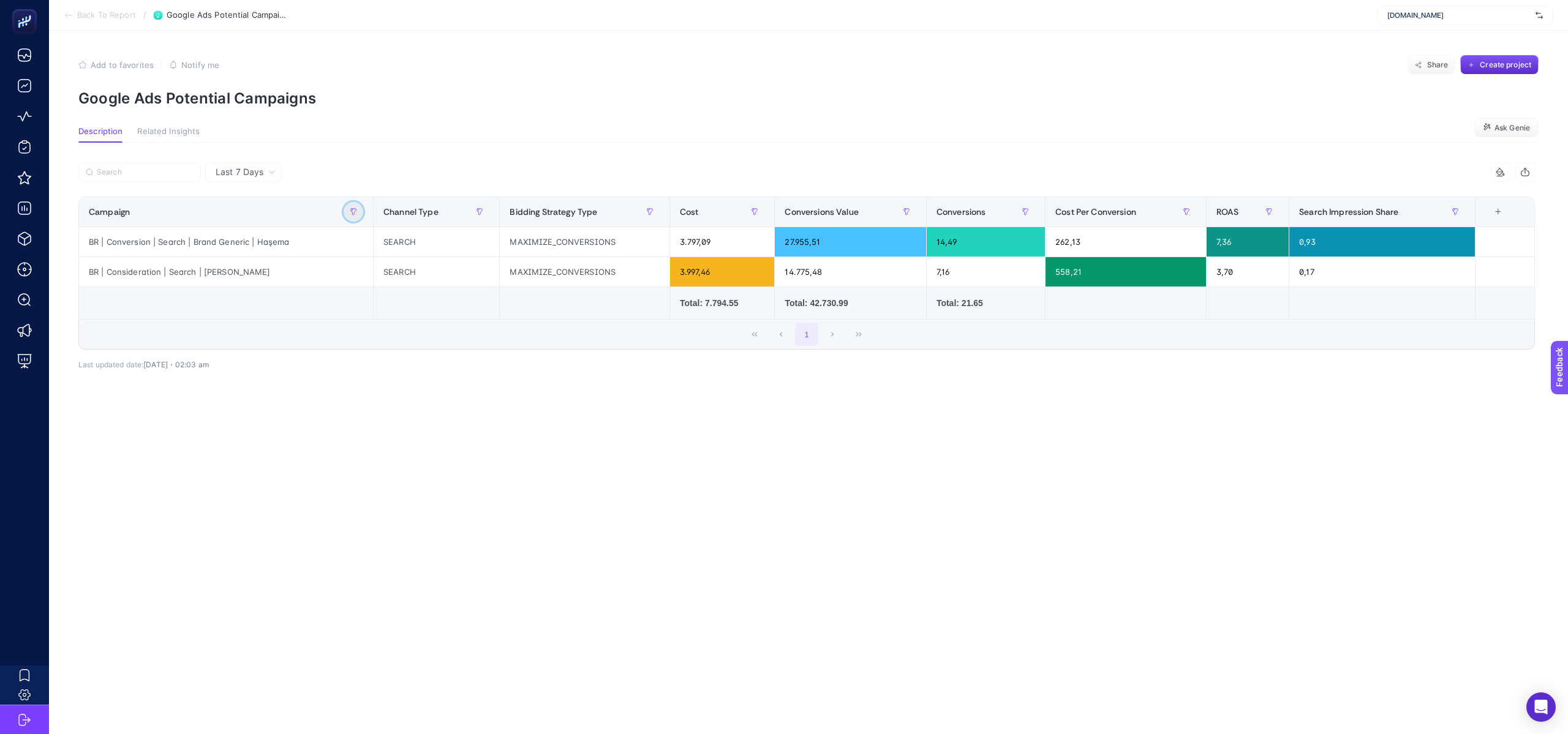
click at [345, 211] on button "button" at bounding box center [353, 212] width 19 height 19
click at [350, 211] on icon "button" at bounding box center [354, 212] width 8 height 8
click at [470, 211] on button "button" at bounding box center [479, 212] width 19 height 19
click at [694, 95] on p "Google Ads Potential Campaigns" at bounding box center [808, 98] width 1461 height 18
click at [177, 131] on span "Related Insights" at bounding box center [168, 132] width 62 height 10
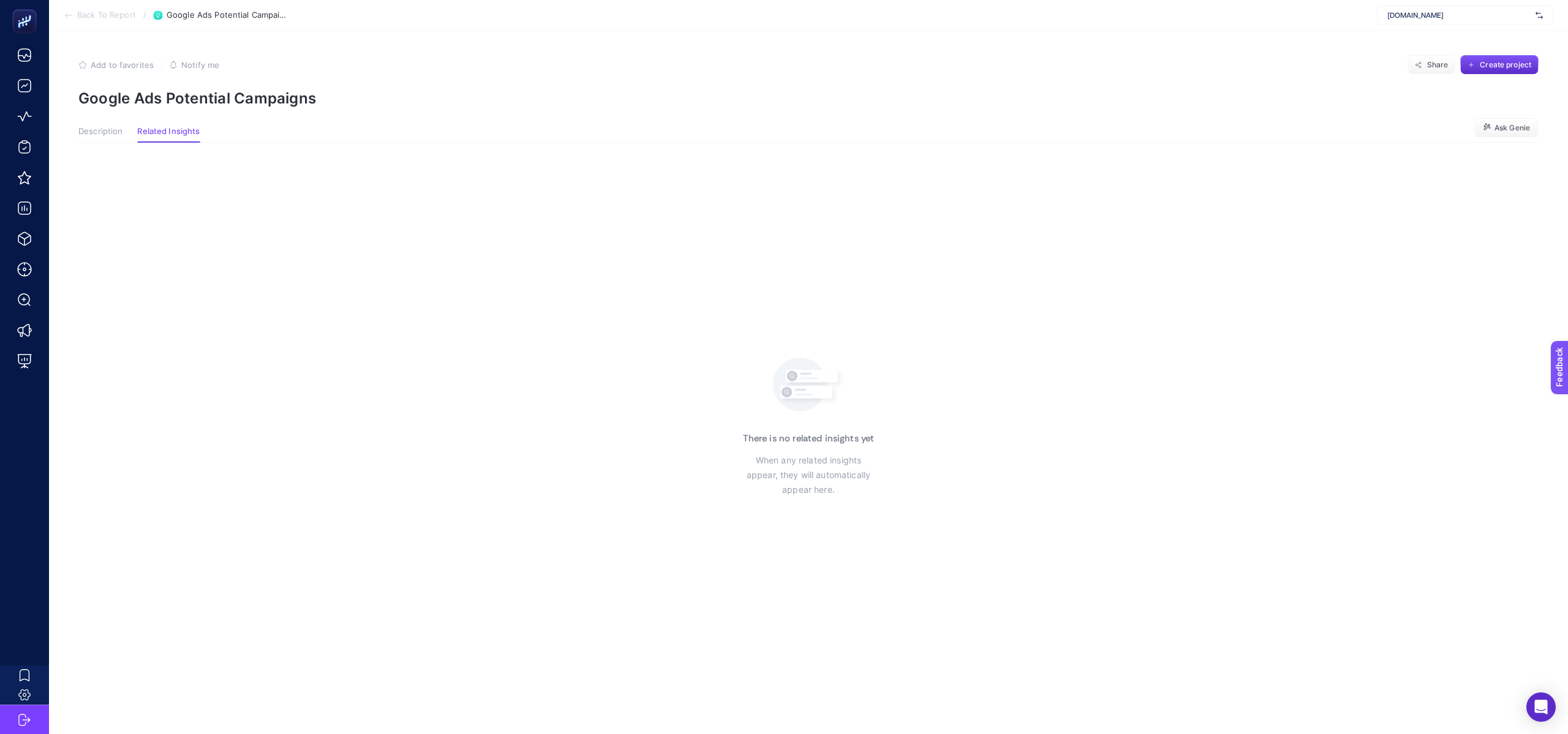
click at [103, 133] on span "Description" at bounding box center [101, 132] width 44 height 10
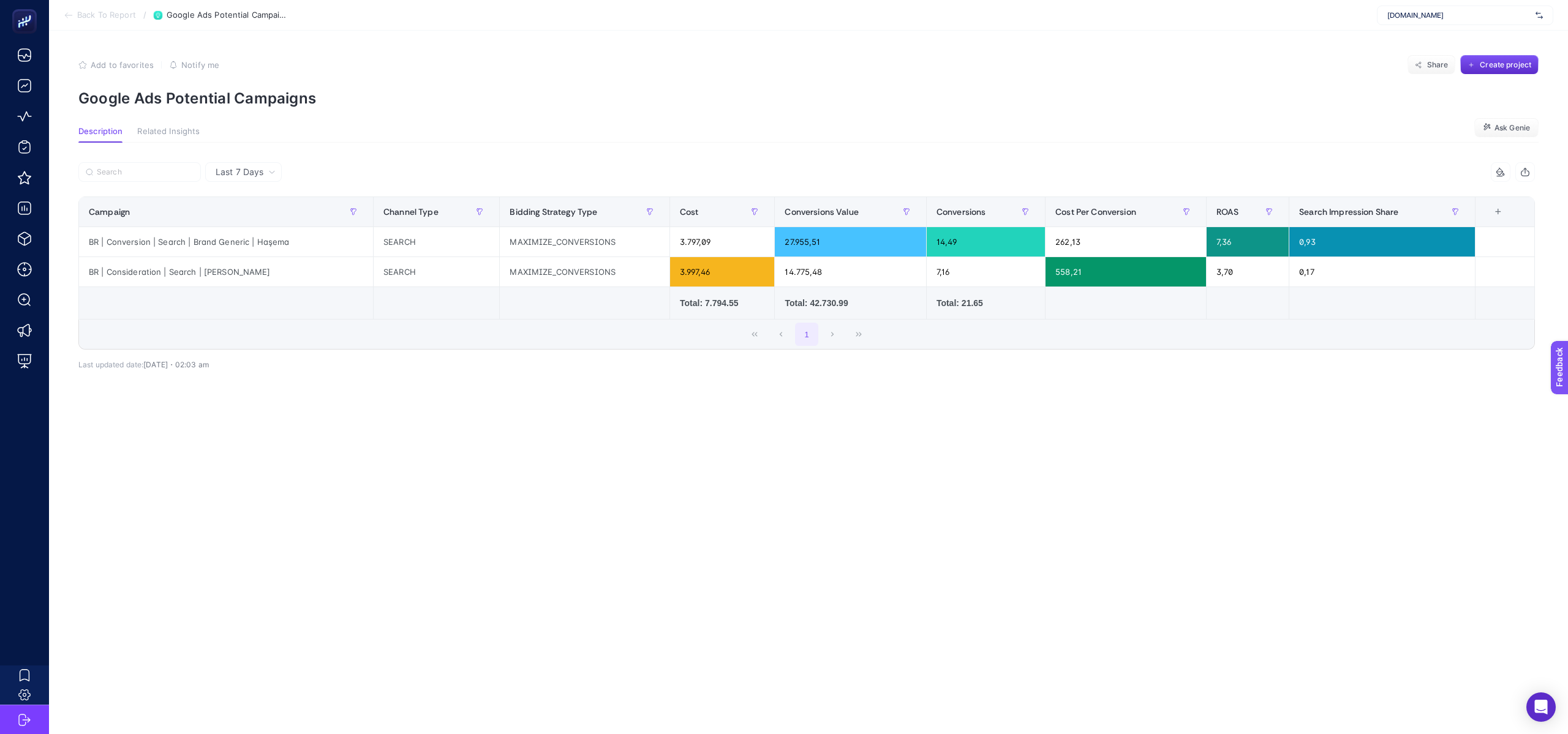
drag, startPoint x: 90, startPoint y: 68, endPoint x: 115, endPoint y: 102, distance: 42.2
click at [115, 102] on section "Add to favorites false Notify me Share Create project Google Ads Potential Camp…" at bounding box center [808, 81] width 1461 height 52
click at [111, 13] on span "Back To Report" at bounding box center [107, 16] width 59 height 10
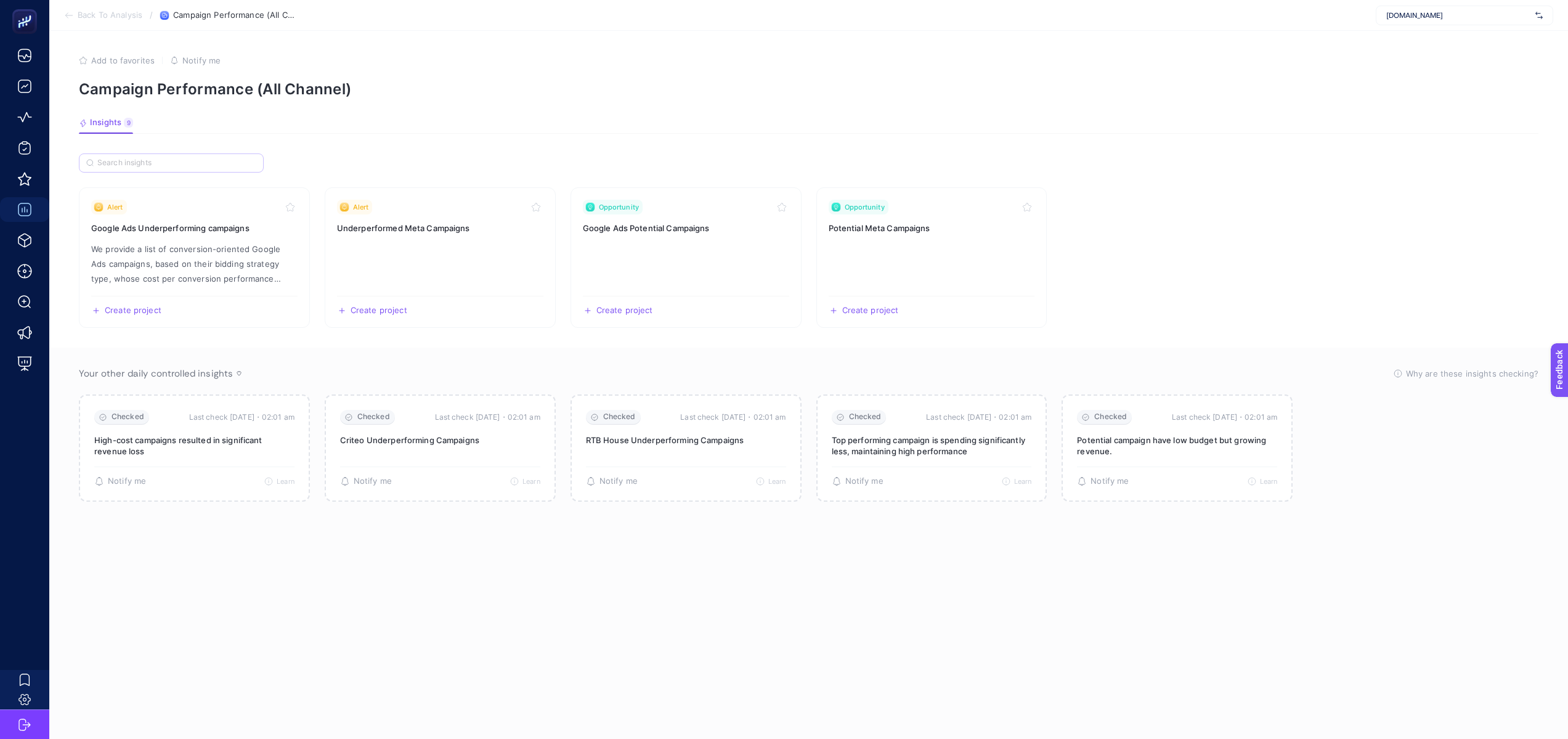
click at [142, 157] on label at bounding box center [171, 163] width 185 height 19
click at [142, 159] on input "Search" at bounding box center [177, 163] width 159 height 9
click at [180, 137] on article "Add to favorites false Notify me Campaign Performance (All Channel) Insights 9 …" at bounding box center [809, 385] width 1519 height 708
click at [241, 274] on p "We provide a list of conversion-oriented Google Ads campaigns, based on their b…" at bounding box center [194, 264] width 207 height 44
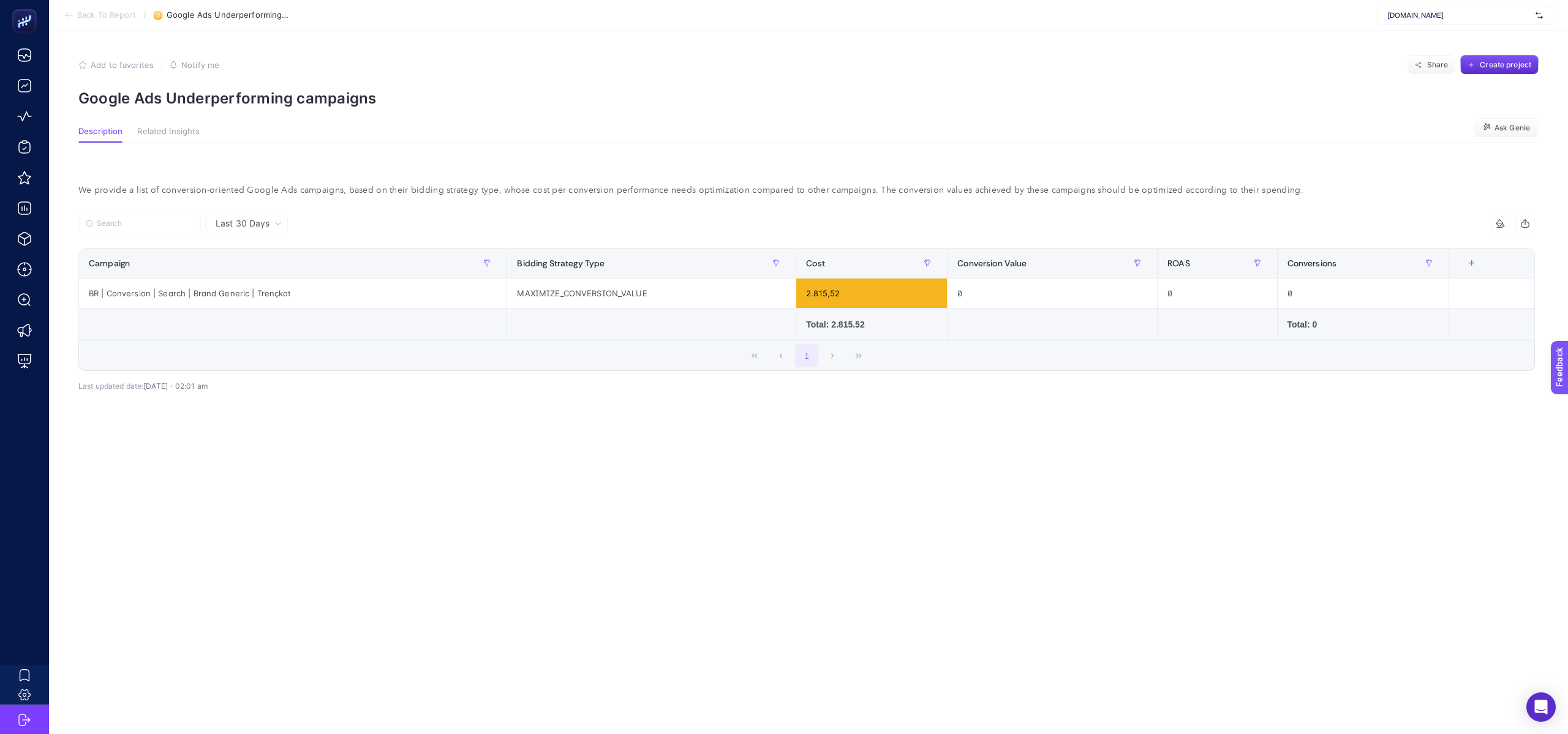
click at [102, 17] on span "Back To Report" at bounding box center [107, 16] width 59 height 10
